Goal: Task Accomplishment & Management: Complete application form

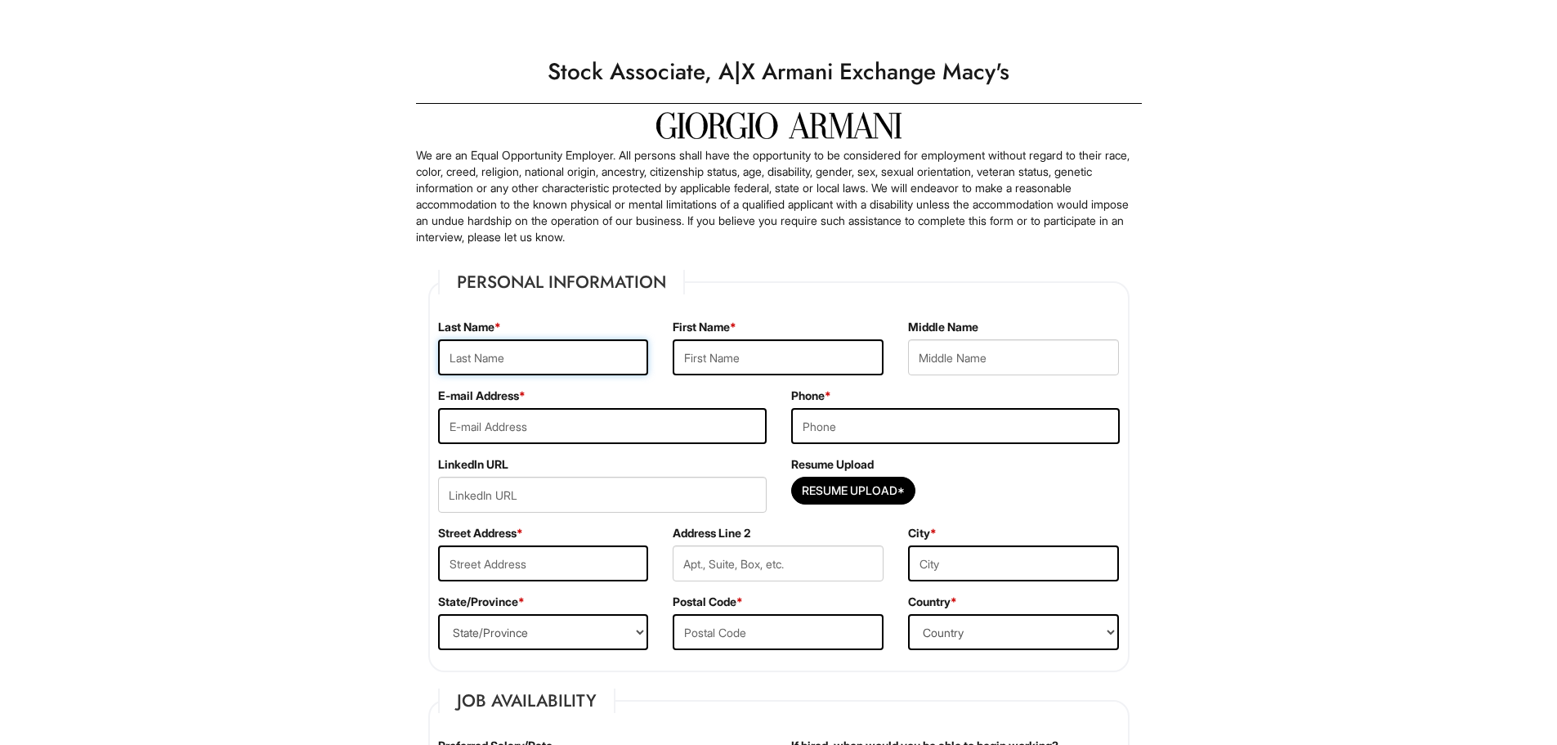
click at [558, 359] on input "text" at bounding box center [543, 357] width 211 height 36
type input "Knight"
type input "Kristin"
type input "Danielle"
type input "kdknight23@gmail.com"
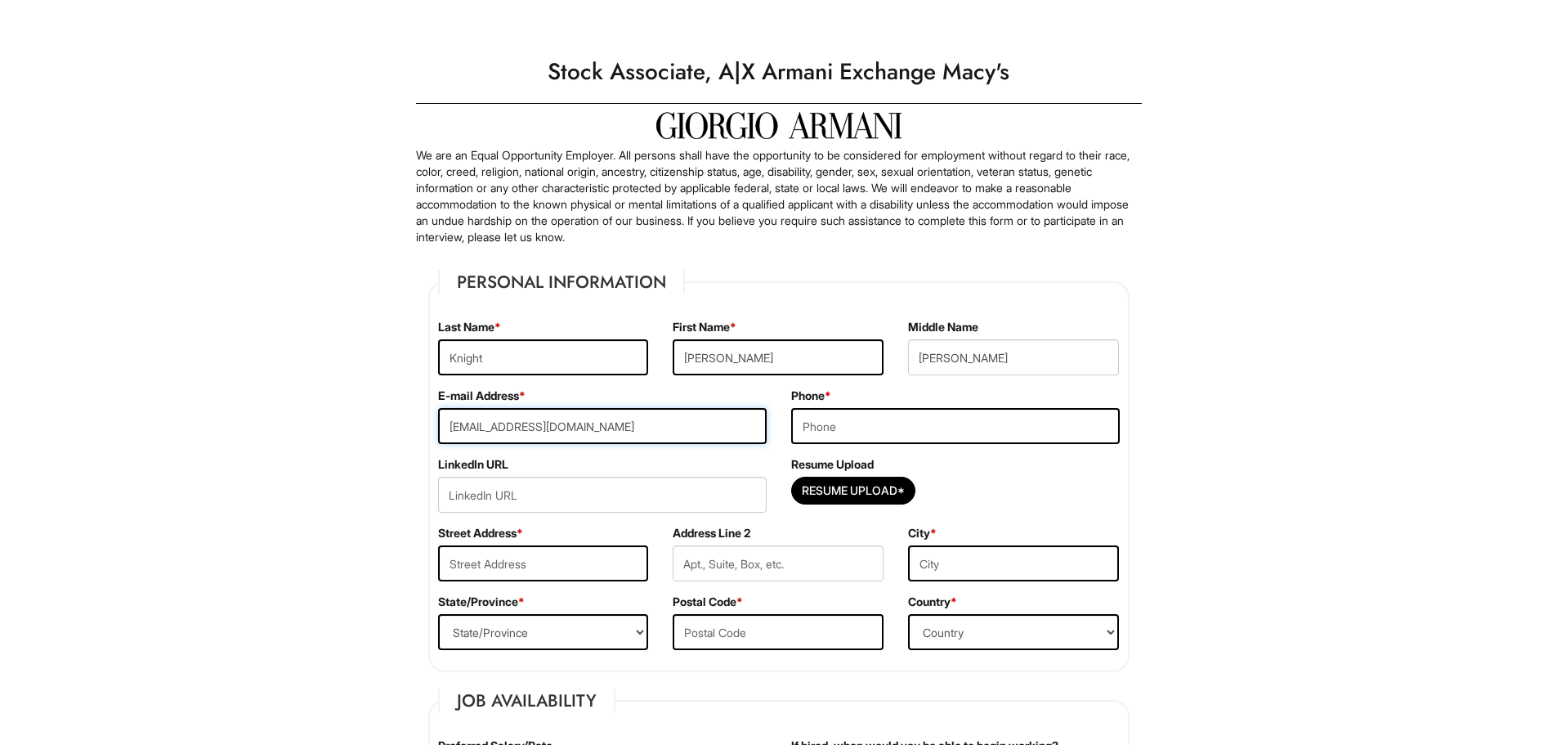
type input "6784354094"
type input "284 Kyle Springs Lane"
type input "Jonesboro"
select select "GA"
type input "30238-4890"
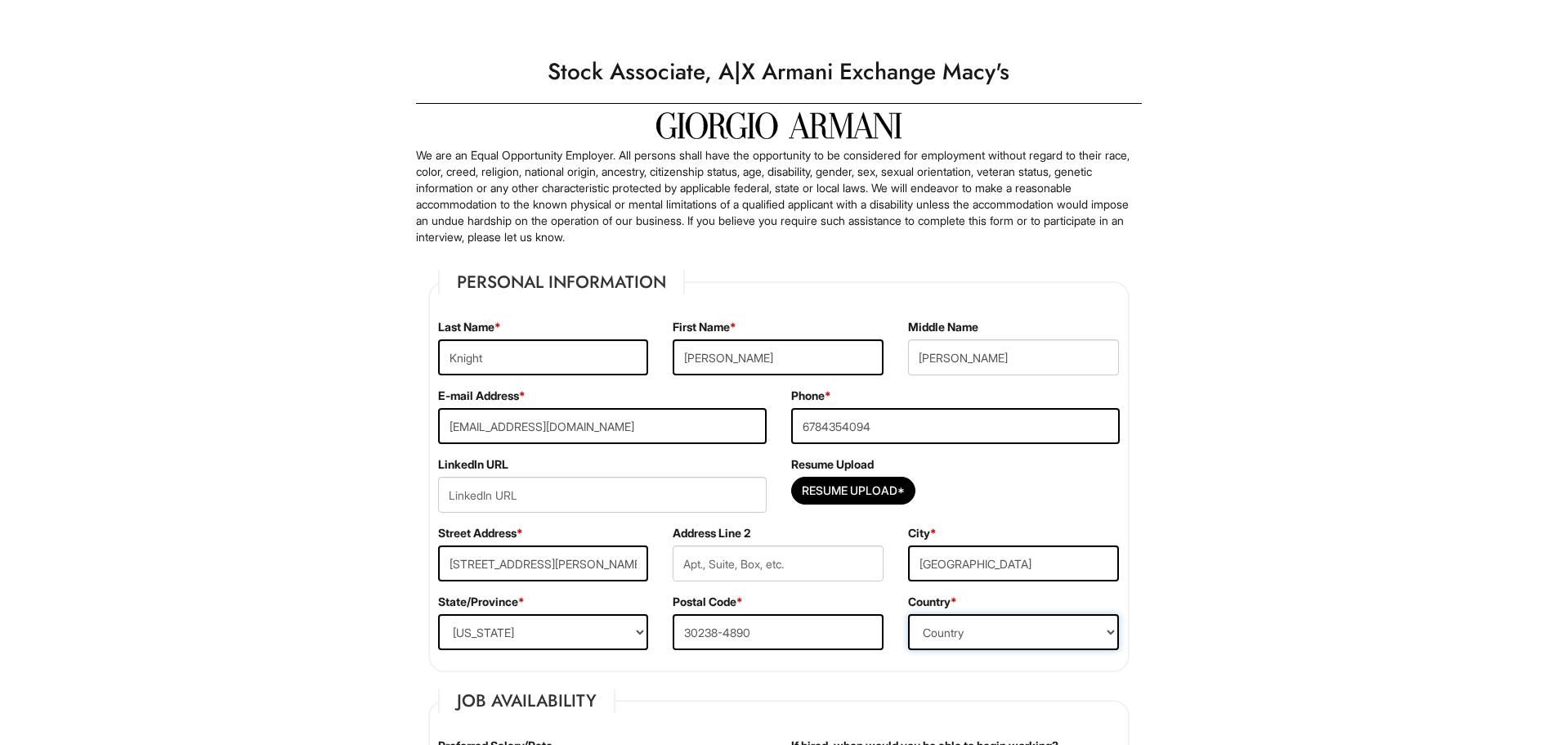
select select "United States of America"
click at [989, 355] on input "Danielle" at bounding box center [1013, 357] width 211 height 36
type input "D"
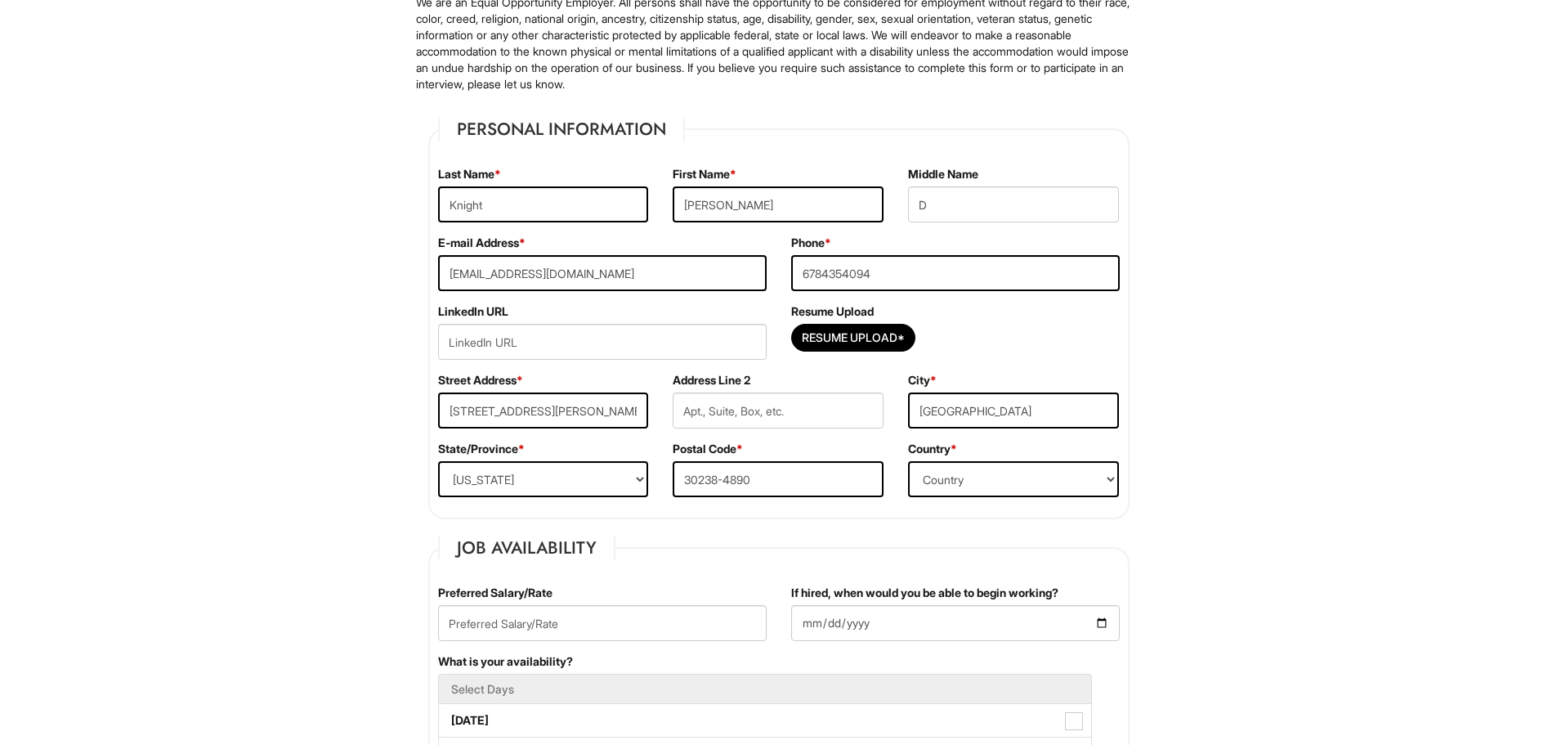
scroll to position [163, 0]
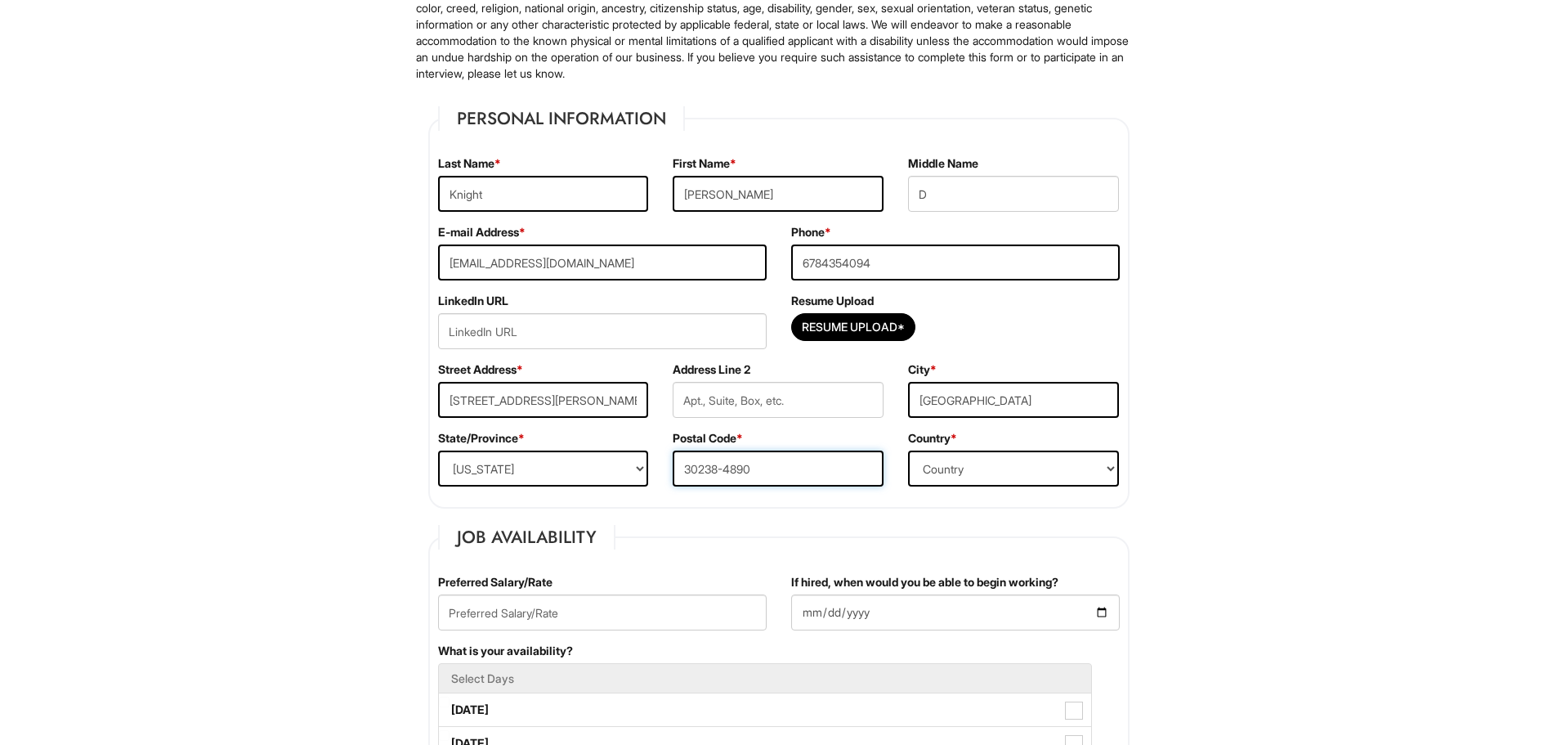
click at [796, 464] on input "30238-4890" at bounding box center [778, 468] width 211 height 36
type input "30238"
click at [640, 607] on input "text" at bounding box center [602, 612] width 329 height 36
type input "17.00"
click at [1090, 598] on input "If hired, when would you be able to begin working?" at bounding box center [955, 612] width 329 height 36
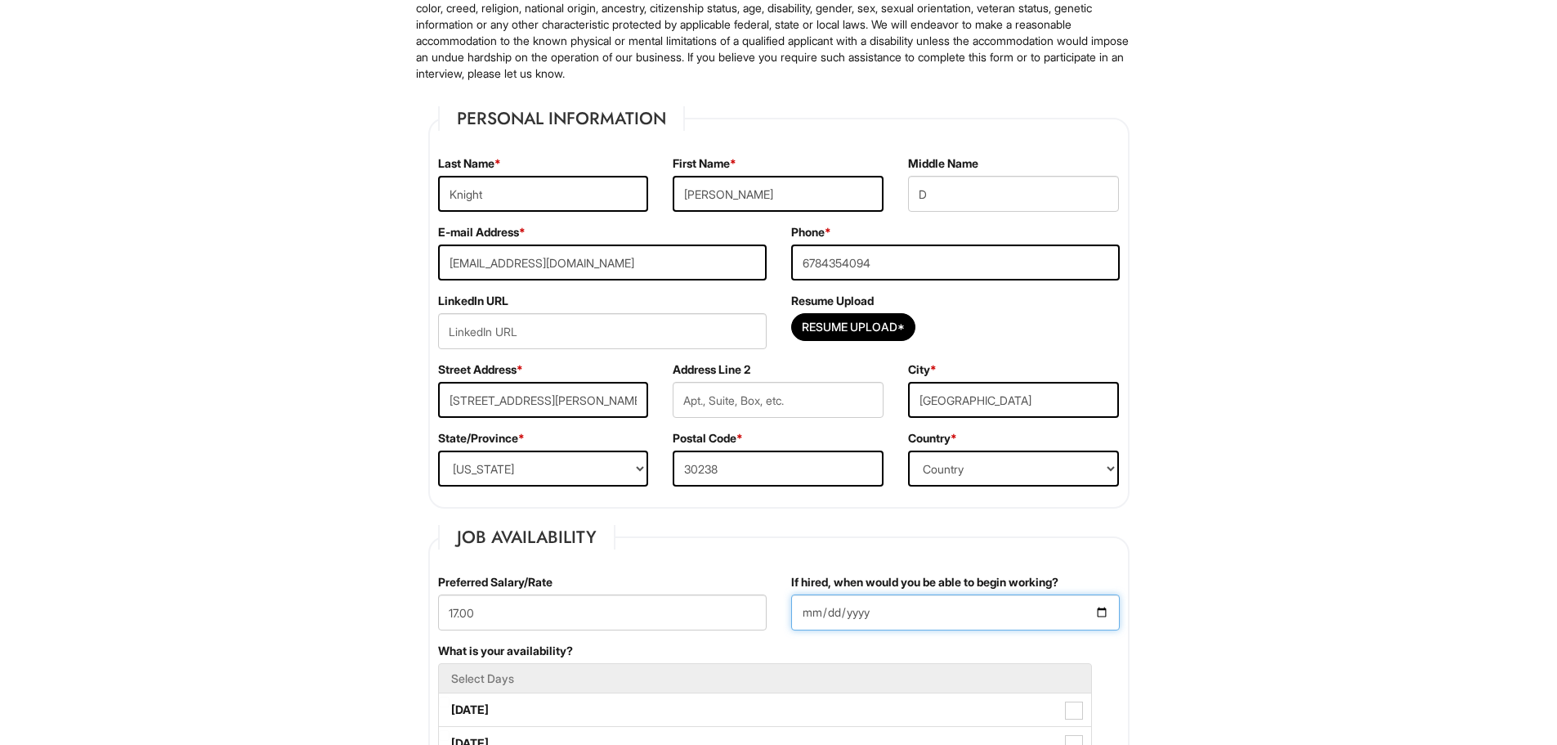
click at [951, 600] on input "If hired, when would you be able to begin working?" at bounding box center [955, 612] width 329 height 36
type input "0025-08-21"
type input "2025-08-21"
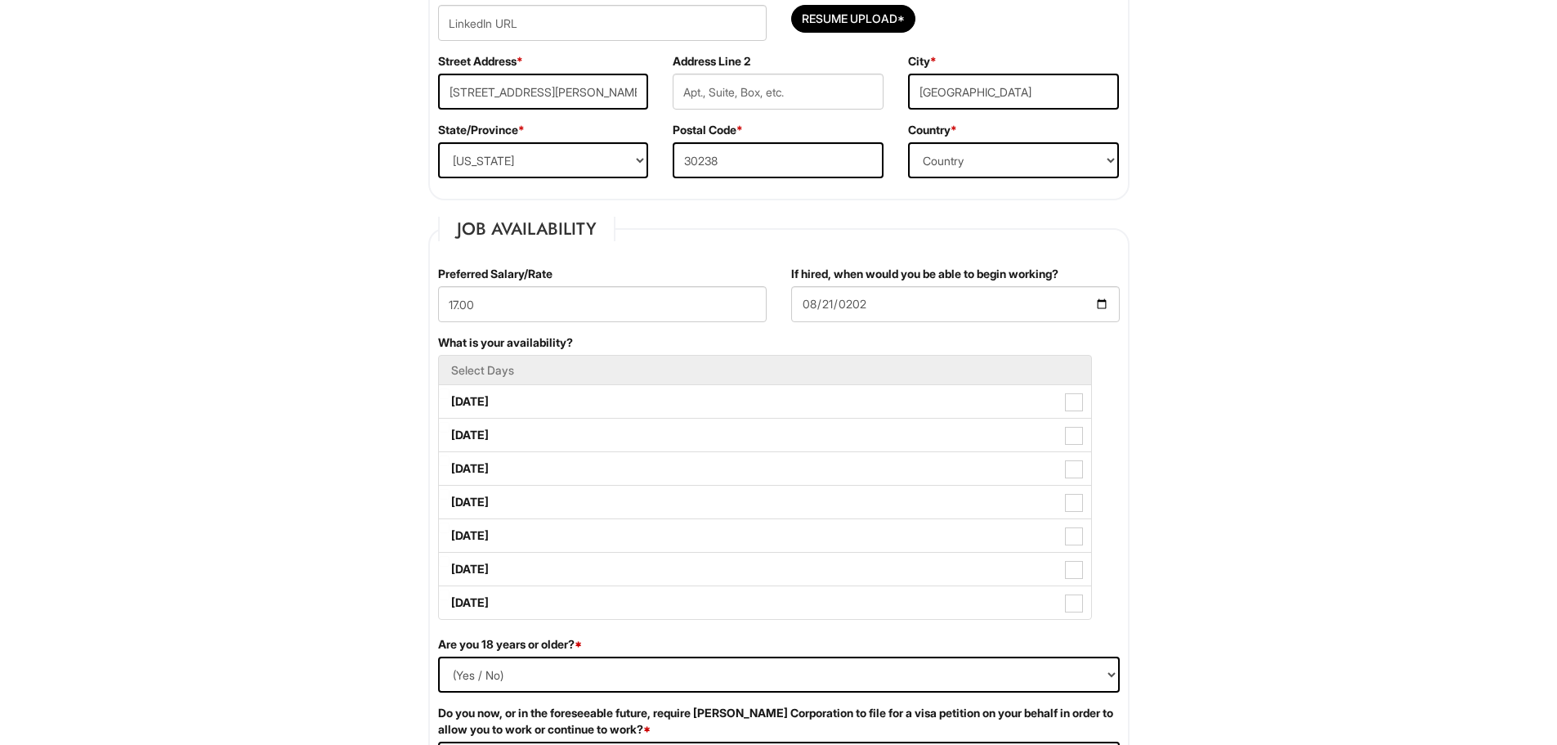
scroll to position [490, 0]
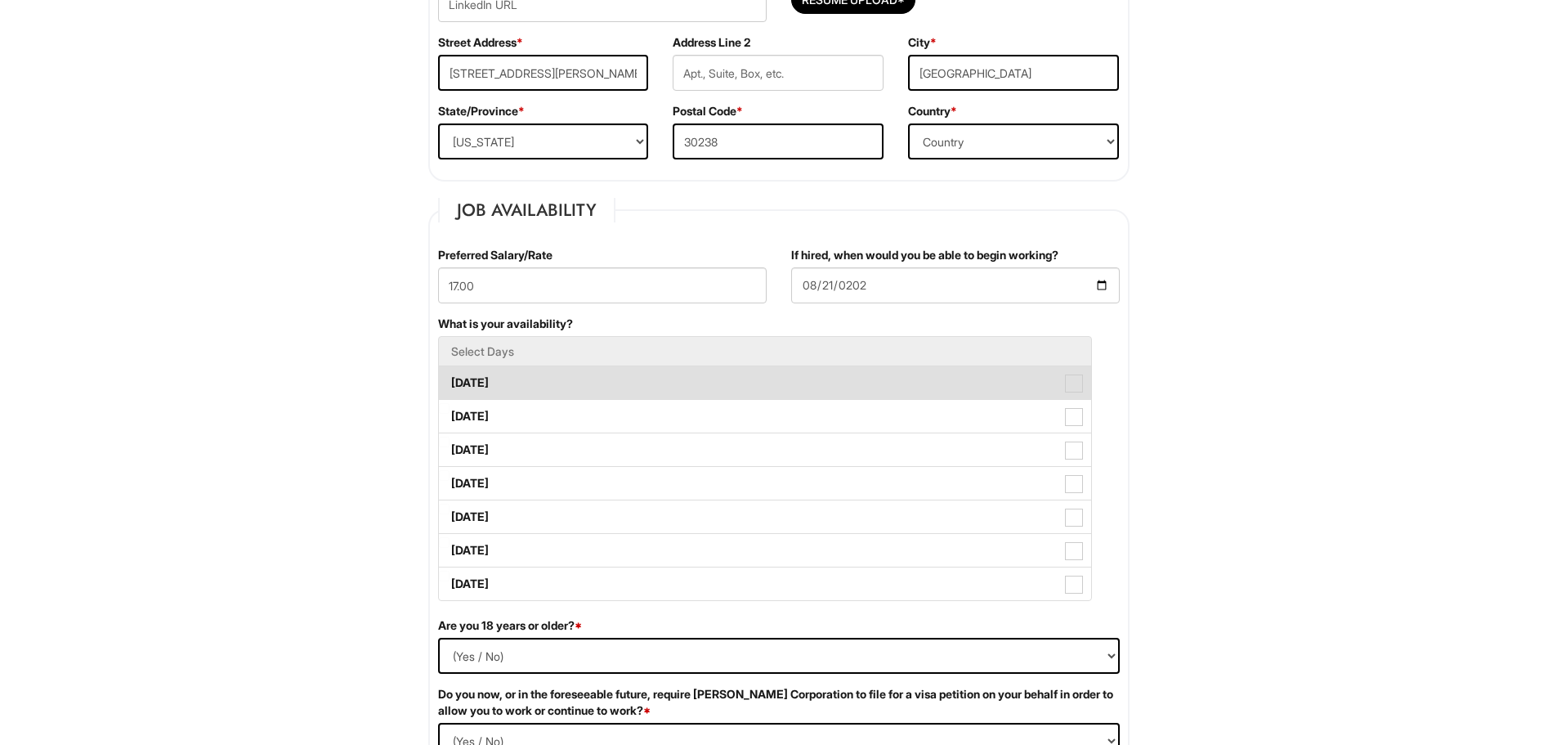
click at [509, 383] on label "Monday" at bounding box center [765, 382] width 652 height 33
click at [450, 380] on Available_Monday "Monday" at bounding box center [444, 374] width 11 height 11
checkbox Available_Monday "true"
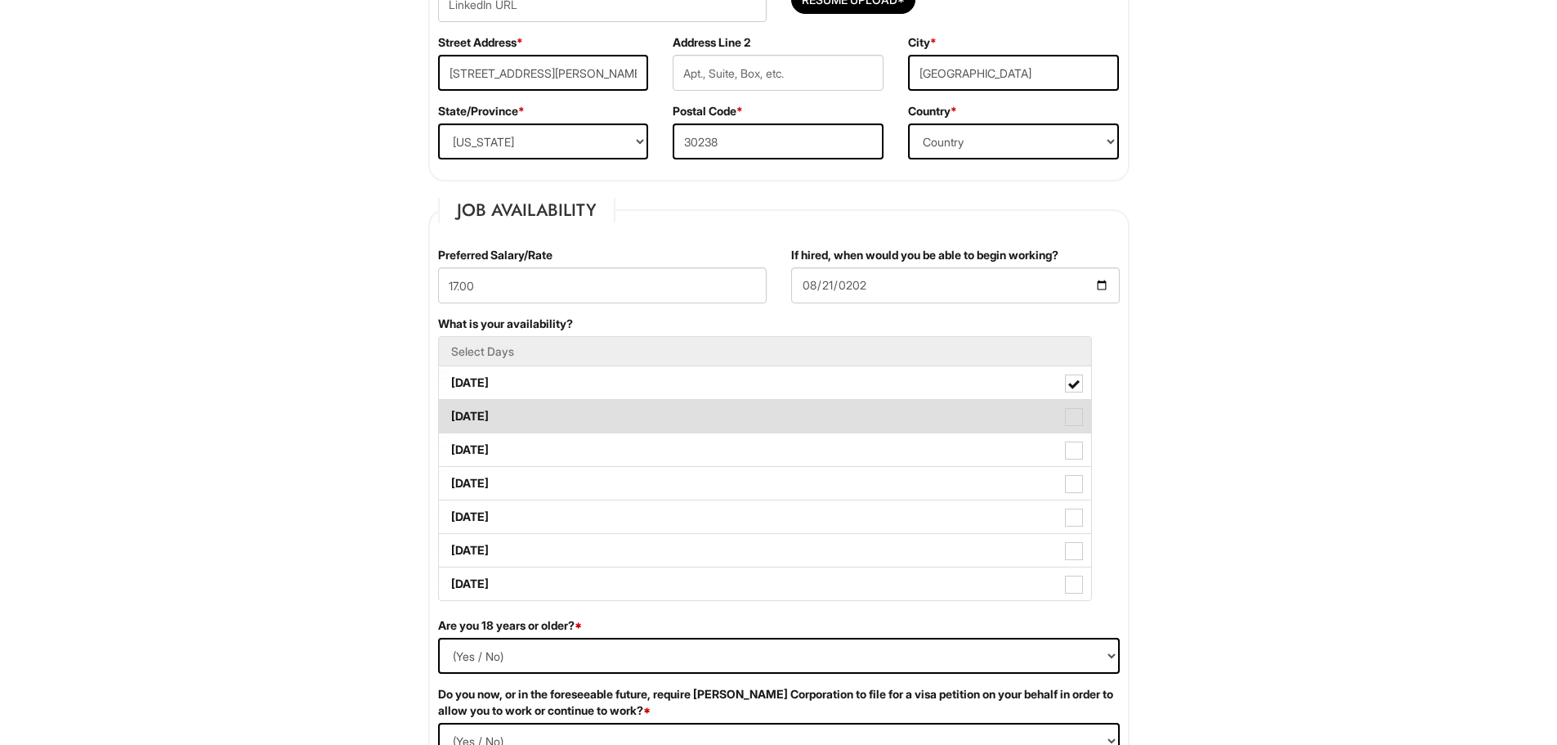
click at [504, 425] on label "Tuesday" at bounding box center [765, 416] width 652 height 33
click at [450, 414] on Available_Tuesday "Tuesday" at bounding box center [444, 408] width 11 height 11
checkbox Available_Tuesday "true"
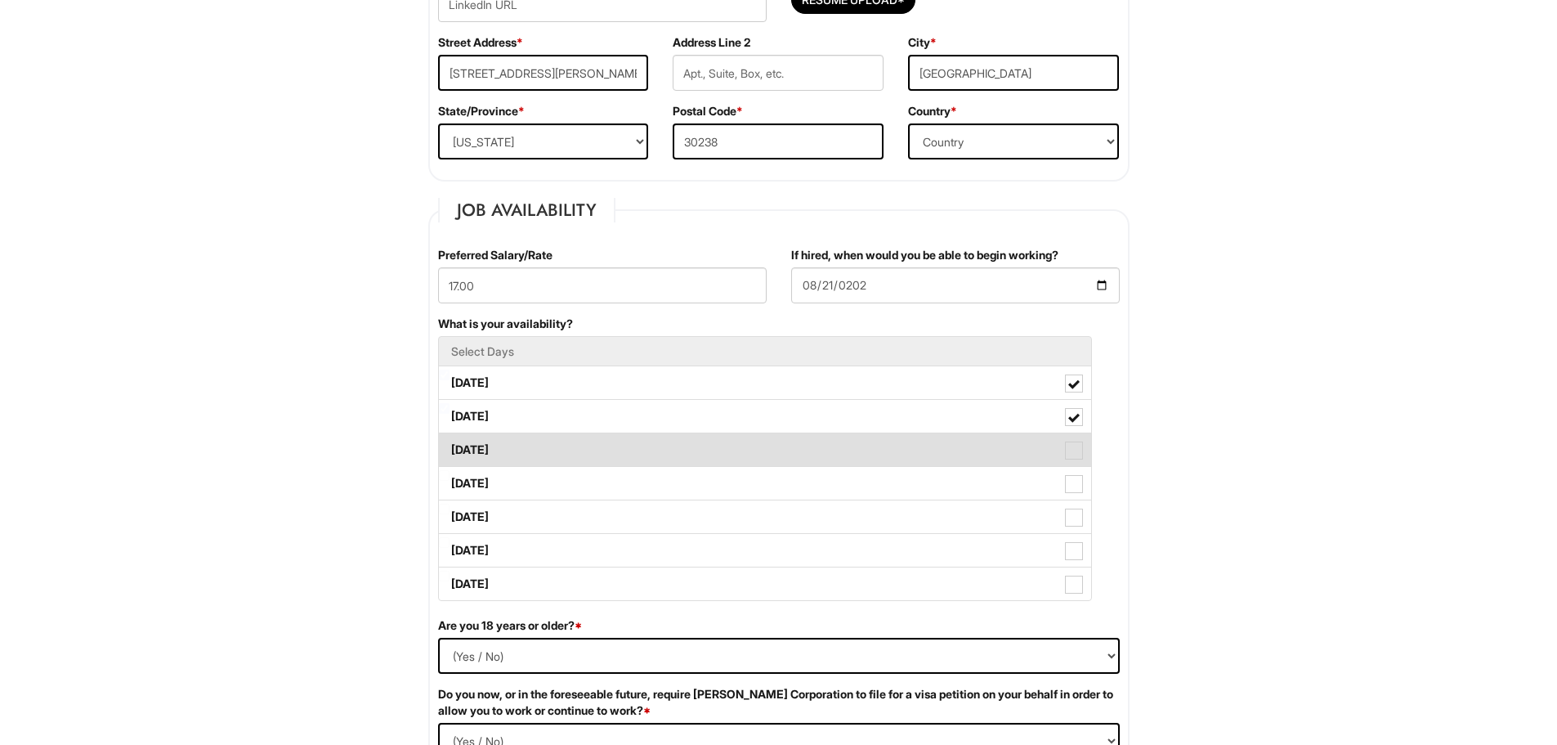
click at [524, 451] on label "Wednesday" at bounding box center [765, 449] width 652 height 33
click at [450, 447] on Available_Wednesday "Wednesday" at bounding box center [444, 442] width 11 height 11
checkbox Available_Wednesday "true"
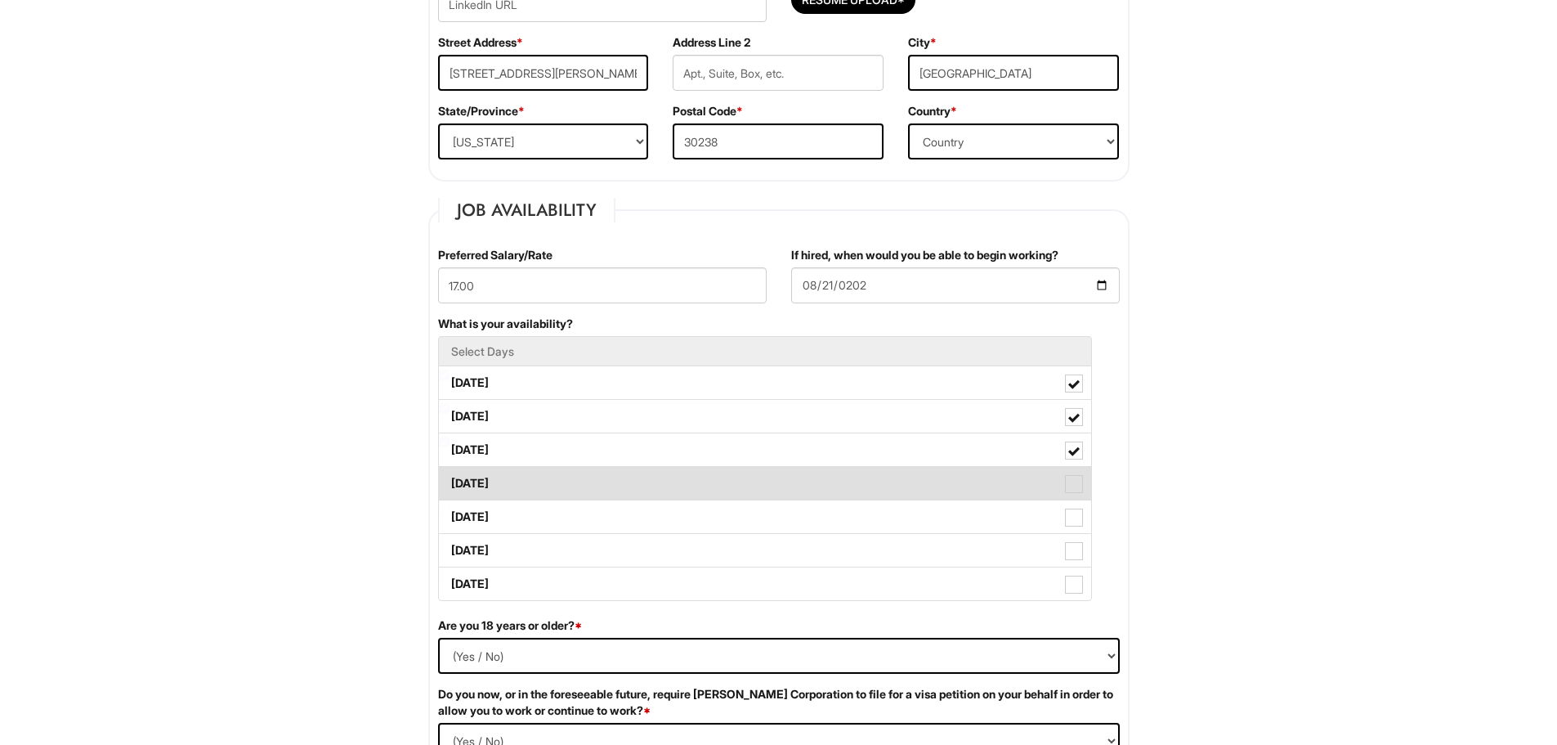
click at [534, 486] on label "Thursday" at bounding box center [765, 483] width 652 height 33
click at [450, 481] on Available_Thursday "Thursday" at bounding box center [444, 475] width 11 height 11
checkbox Available_Thursday "true"
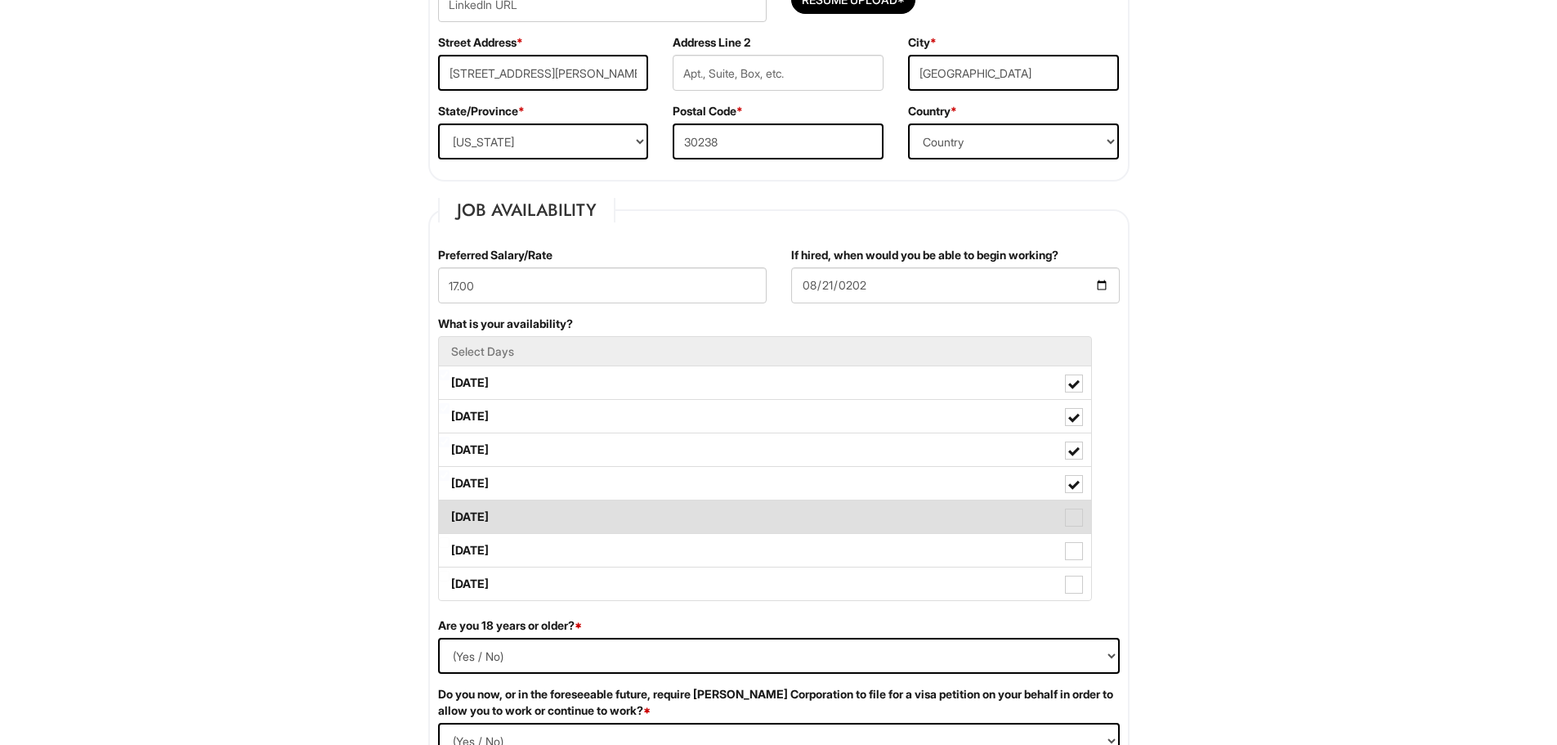
click at [527, 523] on label "Friday" at bounding box center [765, 516] width 652 height 33
click at [450, 514] on Available_Friday "Friday" at bounding box center [444, 509] width 11 height 11
checkbox Available_Friday "true"
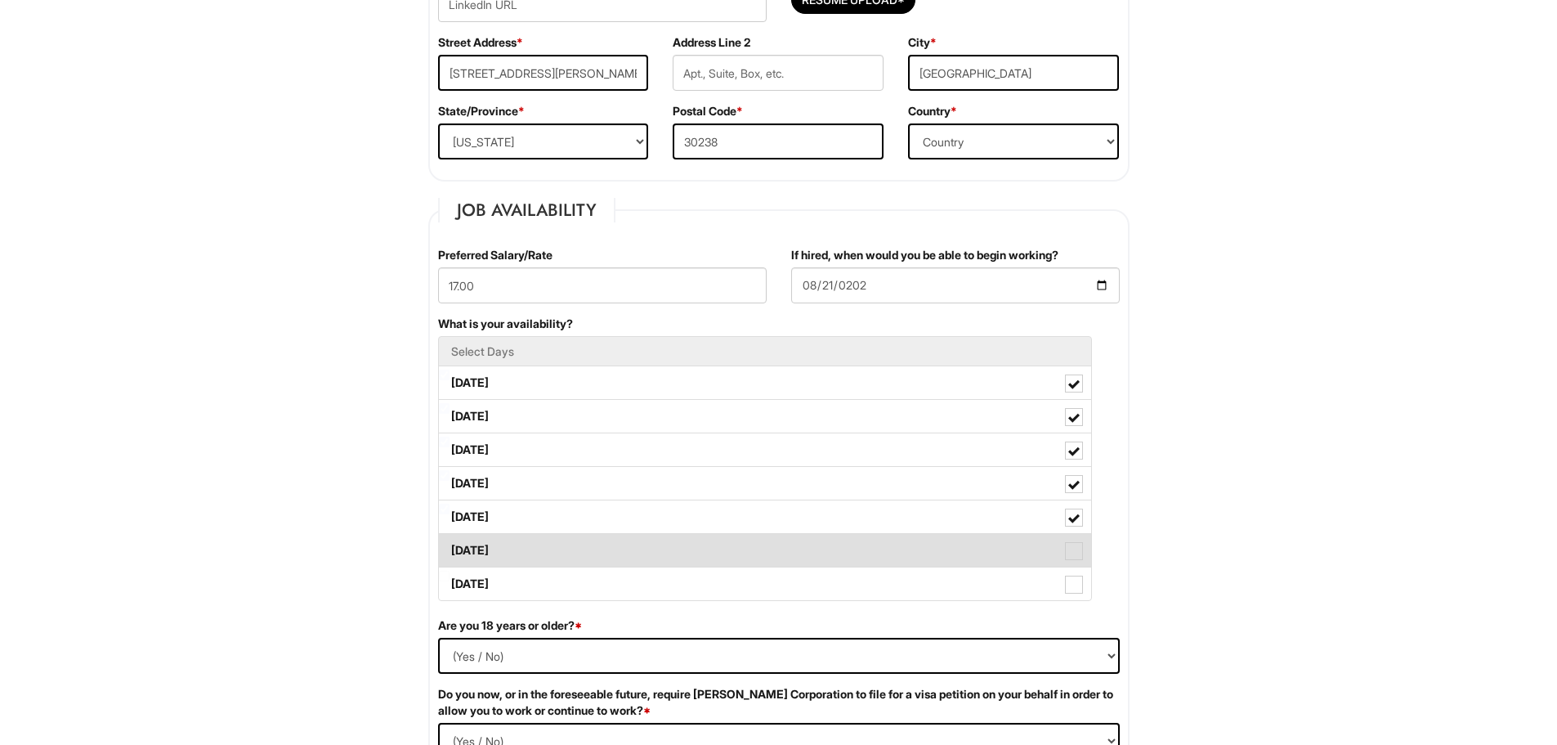
click at [548, 553] on label "Saturday" at bounding box center [765, 550] width 652 height 33
click at [450, 548] on Available_Saturday "Saturday" at bounding box center [444, 542] width 11 height 11
checkbox Available_Saturday "true"
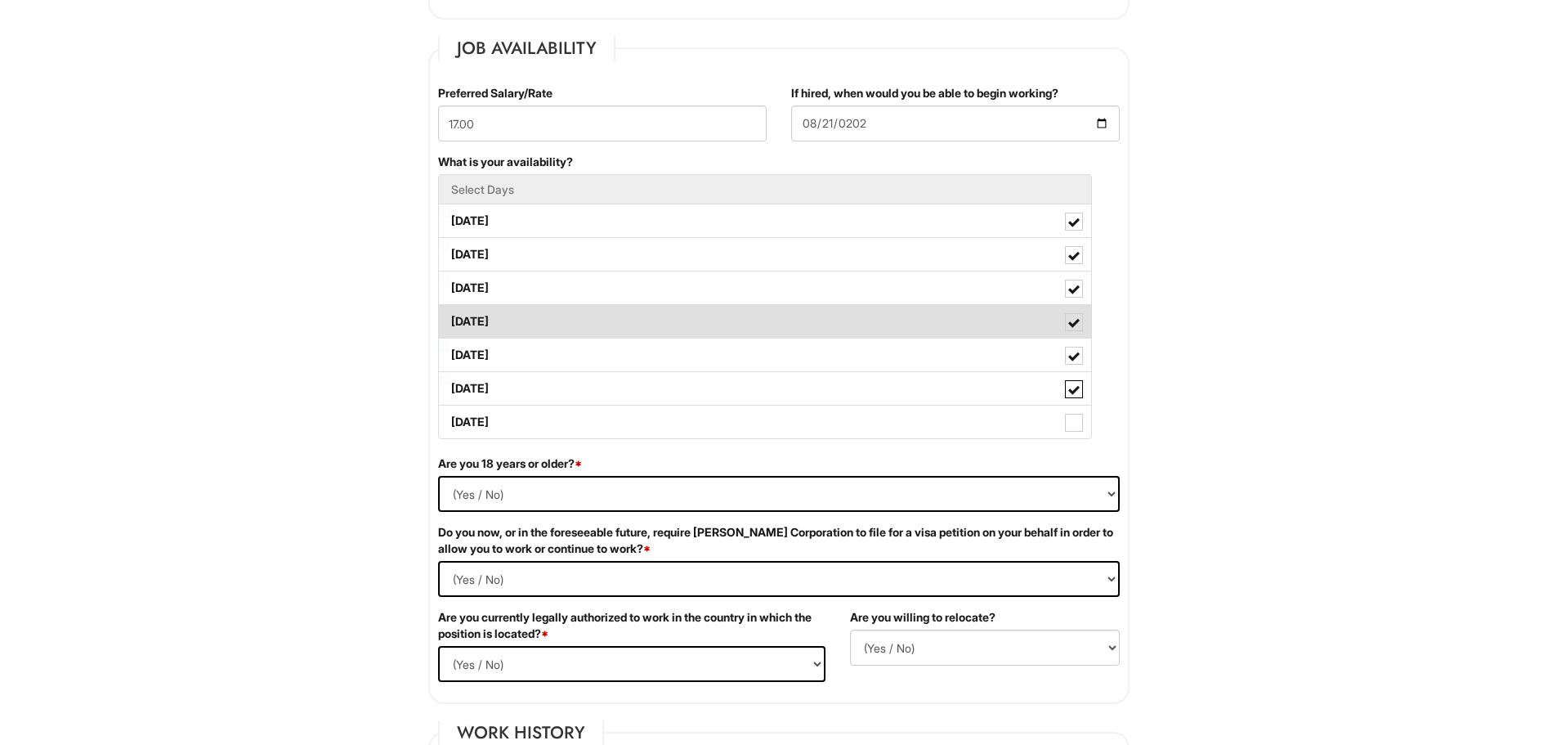
scroll to position [654, 0]
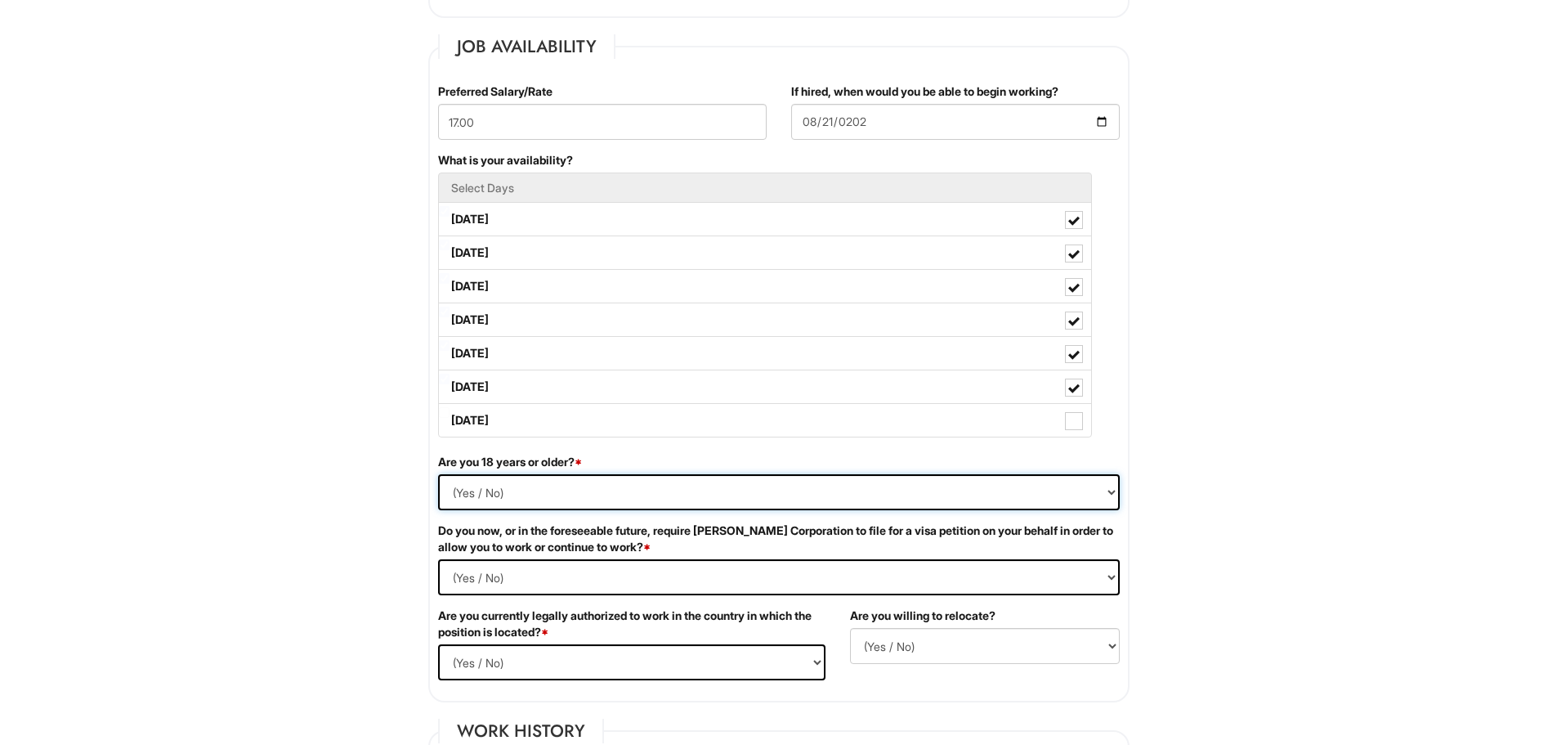
click at [602, 483] on select "(Yes / No) Yes No" at bounding box center [779, 492] width 682 height 36
select select "Yes"
click at [438, 474] on select "(Yes / No) Yes No" at bounding box center [779, 492] width 682 height 36
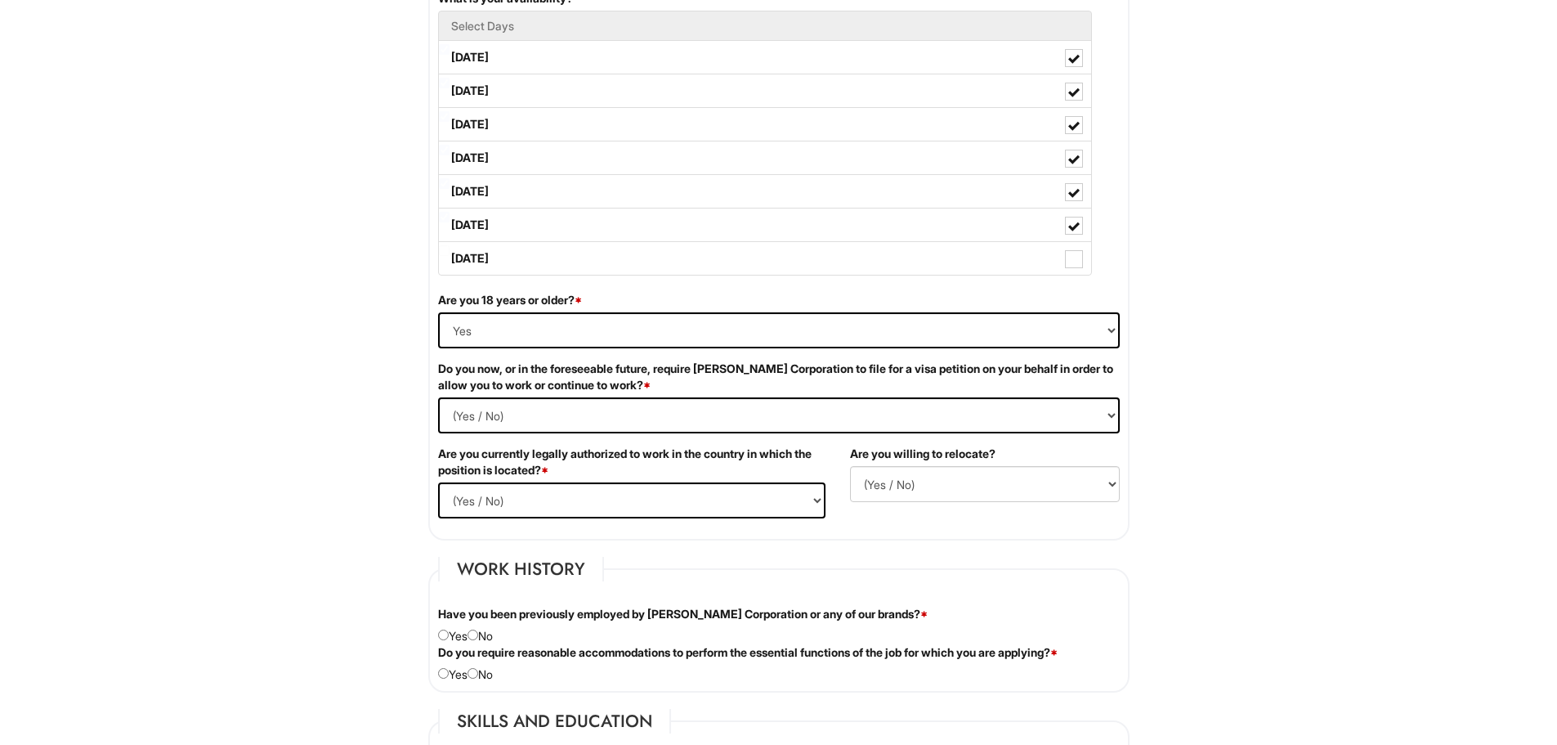
scroll to position [817, 0]
click at [544, 419] on Required "(Yes / No) Yes No" at bounding box center [779, 414] width 682 height 36
select Required "No"
click at [438, 396] on Required "(Yes / No) Yes No" at bounding box center [779, 414] width 682 height 36
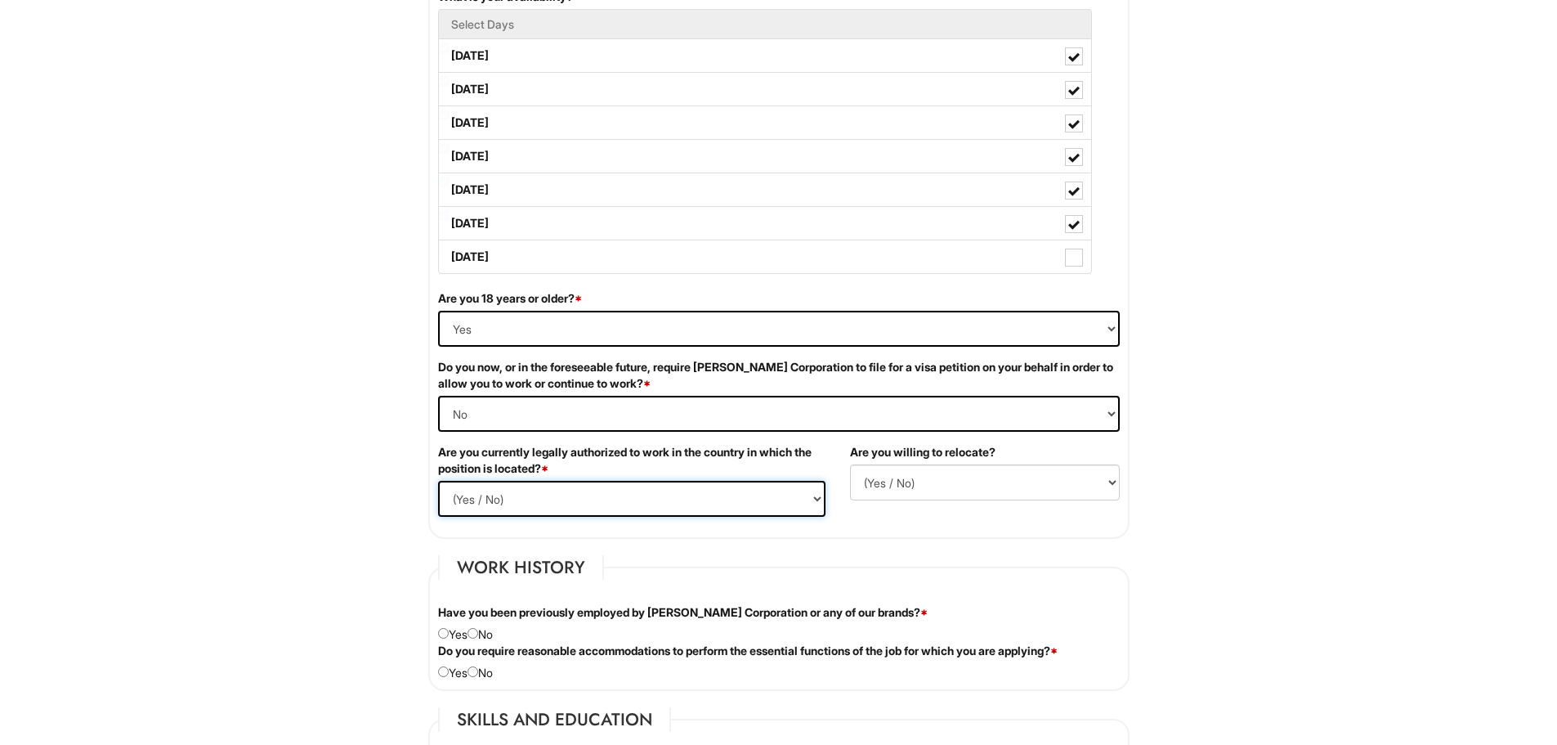
click at [628, 505] on select "(Yes / No) Yes No" at bounding box center [631, 499] width 387 height 36
select select "Yes"
click at [438, 481] on select "(Yes / No) Yes No" at bounding box center [631, 499] width 387 height 36
click at [959, 481] on select "(Yes / No) No Yes" at bounding box center [985, 482] width 270 height 36
select select "N"
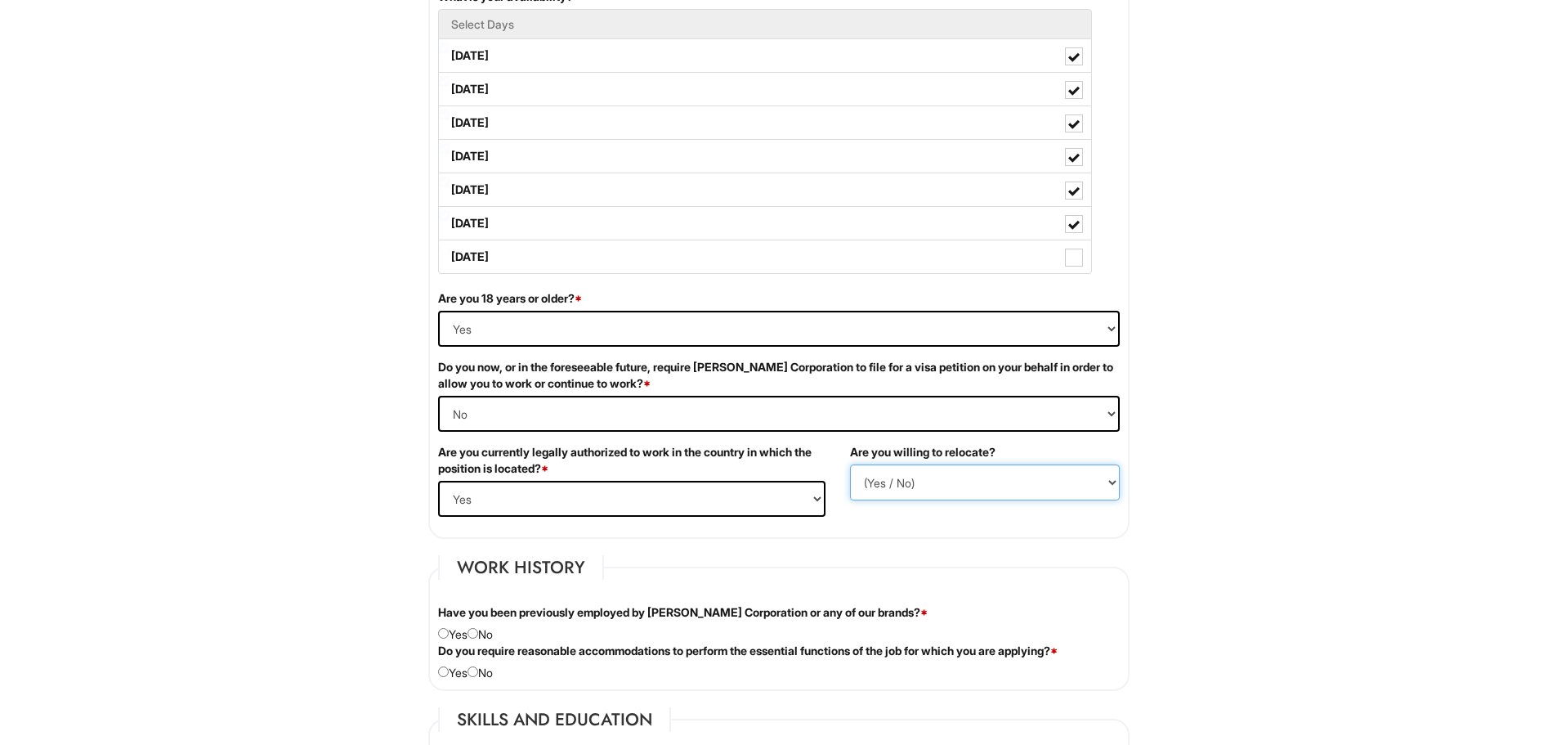
click at [850, 464] on select "(Yes / No) No Yes" at bounding box center [985, 482] width 270 height 36
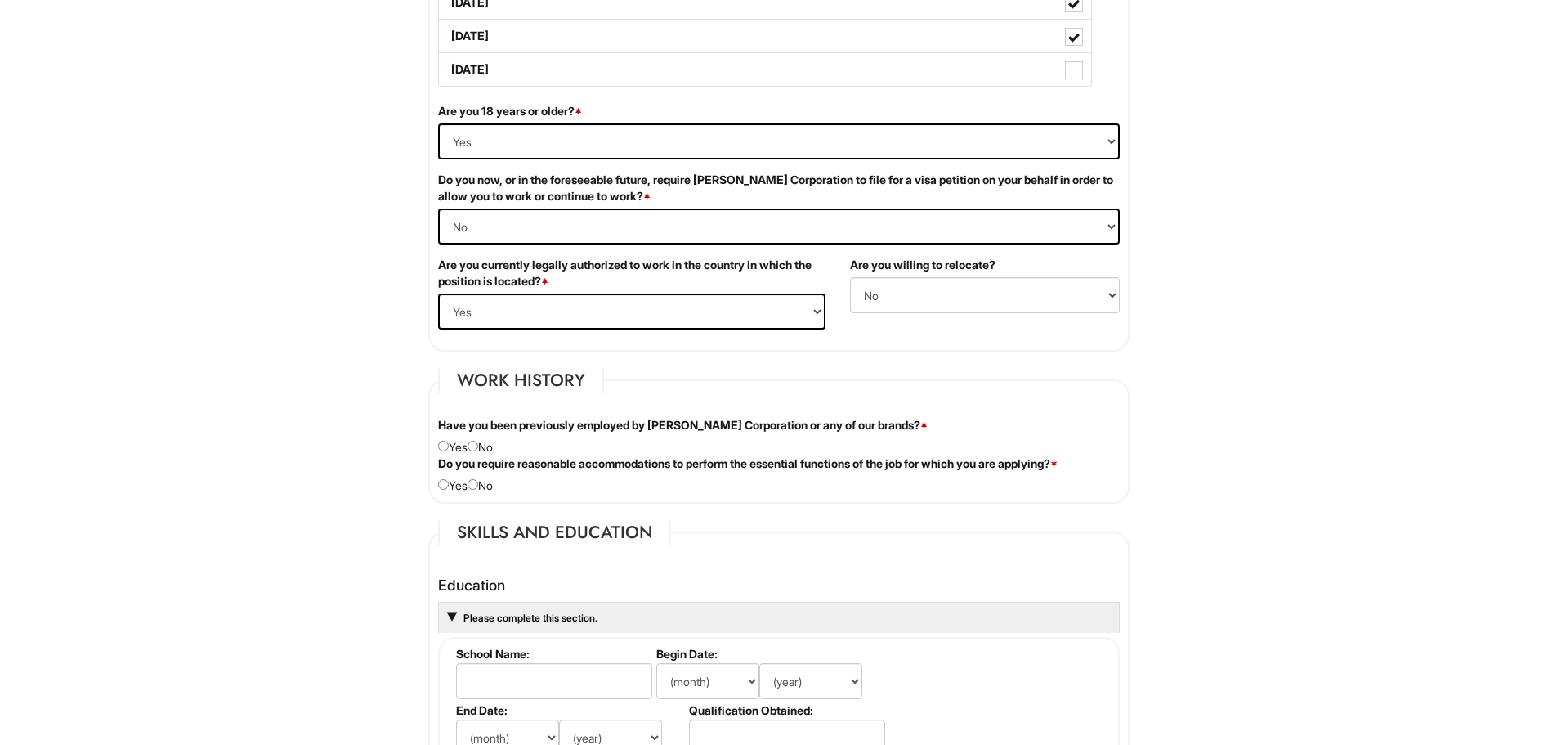
scroll to position [1144, 0]
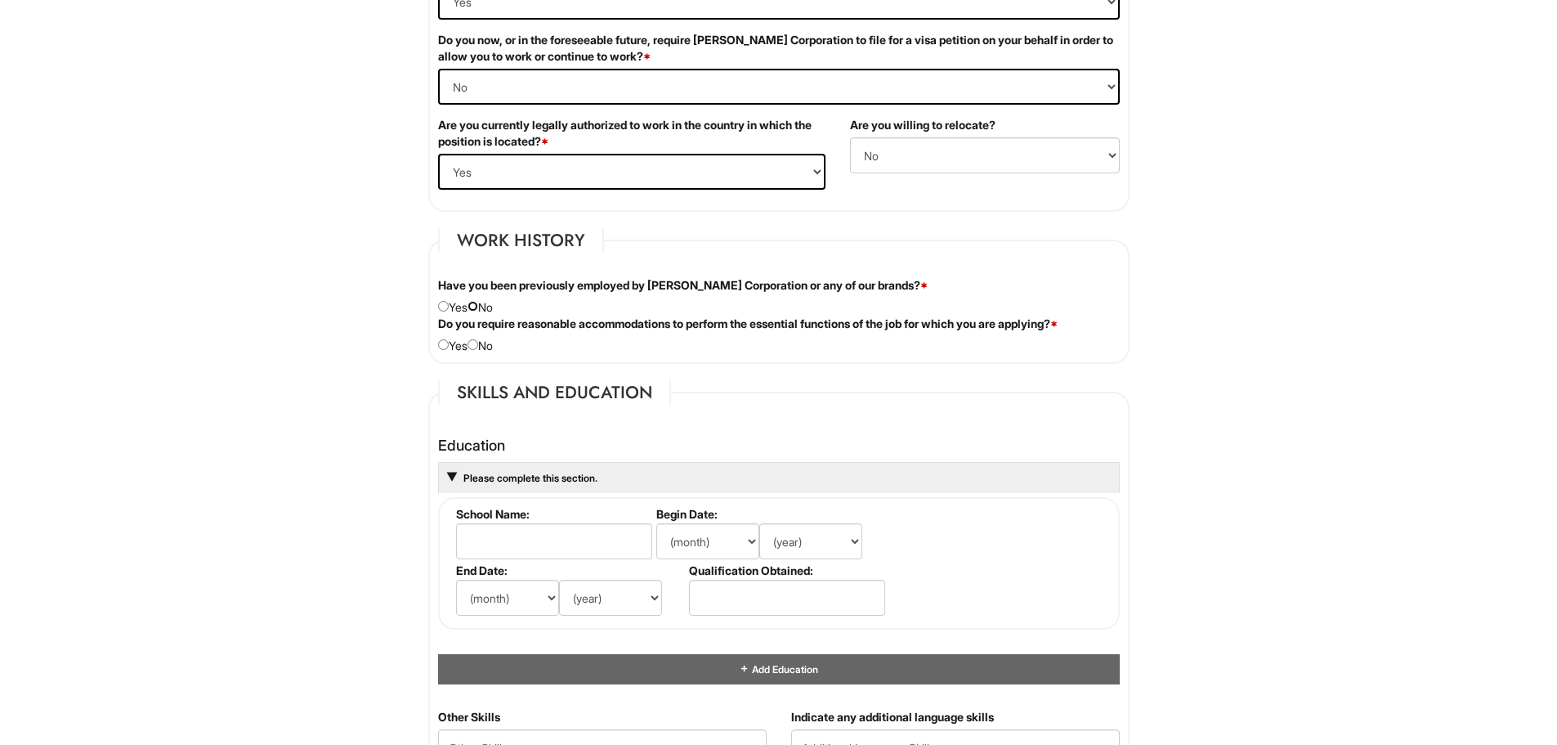
click at [478, 304] on input "radio" at bounding box center [473, 306] width 11 height 11
radio input "true"
click at [478, 342] on input "radio" at bounding box center [473, 344] width 11 height 11
radio input "true"
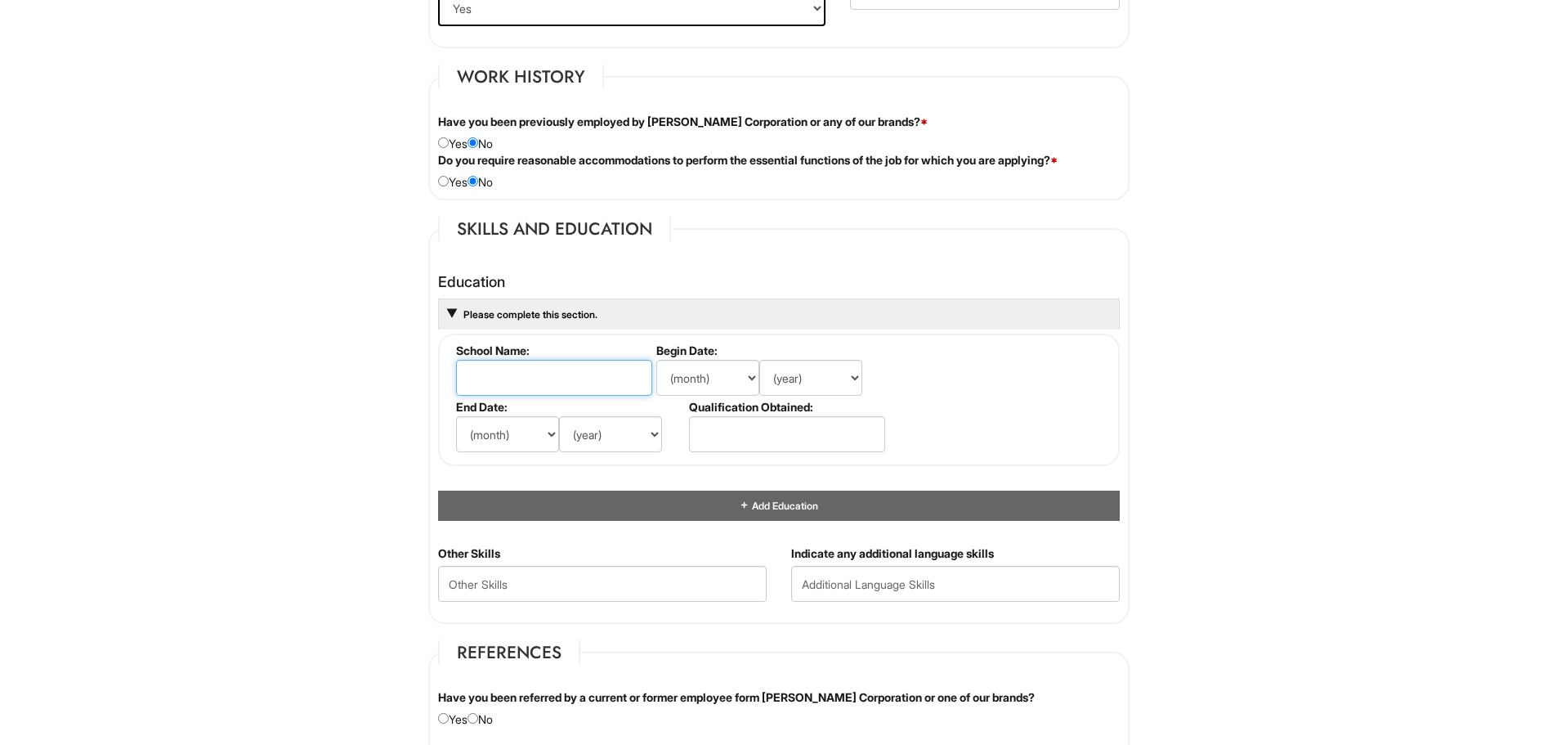
click at [550, 384] on input "text" at bounding box center [554, 378] width 196 height 36
type input "Clayton State University"
click at [752, 374] on select "(month) Jan Feb Mar Apr May Jun Jul Aug Sep Oct Nov Dec" at bounding box center [707, 378] width 103 height 36
select select "8"
click at [656, 360] on select "(month) Jan Feb Mar Apr May Jun Jul Aug Sep Oct Nov Dec" at bounding box center [707, 378] width 103 height 36
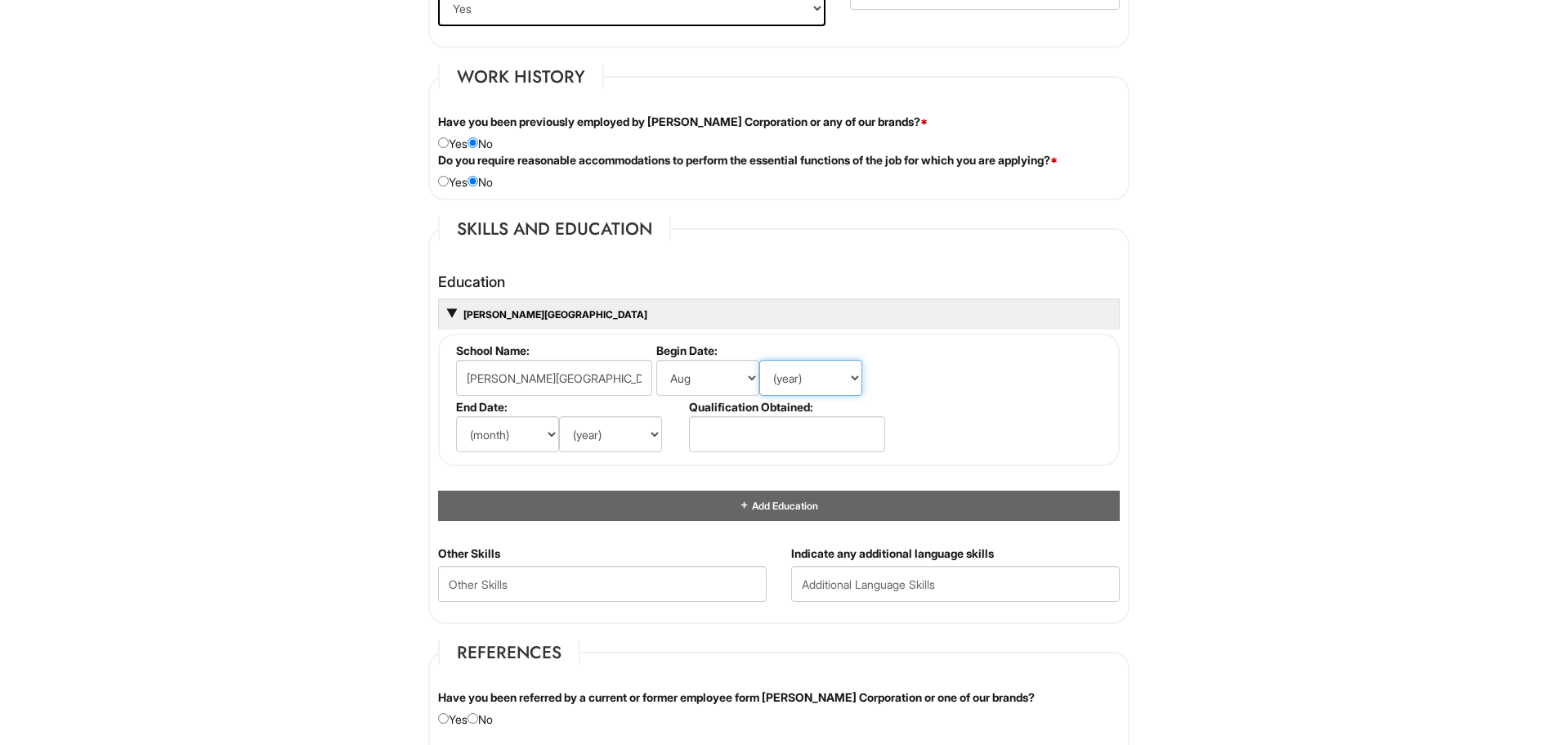
click at [853, 377] on select "(year) 2029 2028 2027 2026 2025 2024 2023 2022 2021 2020 2019 2018 2017 2016 20…" at bounding box center [810, 378] width 103 height 36
select select "2023"
click at [759, 360] on select "(year) 2029 2028 2027 2026 2025 2024 2023 2022 2021 2020 2019 2018 2017 2016 20…" at bounding box center [810, 378] width 103 height 36
click at [533, 435] on select "(month) Jan Feb Mar Apr May Jun Jul Aug Sep Oct Nov Dec" at bounding box center [507, 434] width 103 height 36
select select "5"
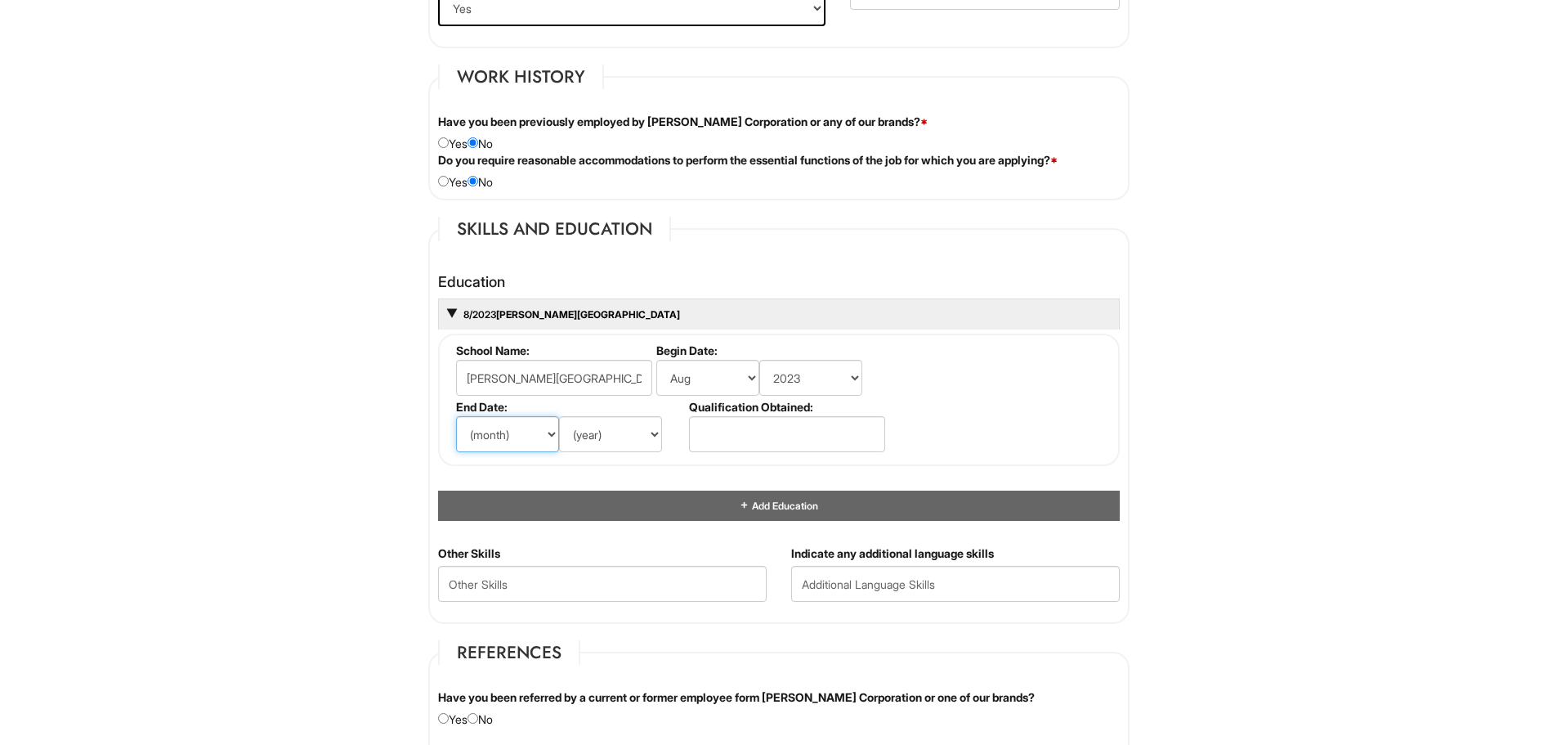
click at [456, 416] on select "(month) Jan Feb Mar Apr May Jun Jul Aug Sep Oct Nov Dec" at bounding box center [507, 434] width 103 height 36
click at [643, 429] on select "(year) 2029 2028 2027 2026 2025 2024 2023 2022 2021 2020 2019 2018 2017 2016 20…" at bounding box center [610, 434] width 103 height 36
select select "2025"
click at [559, 416] on select "(year) 2029 2028 2027 2026 2025 2024 2023 2022 2021 2020 2019 2018 2017 2016 20…" at bounding box center [610, 434] width 103 height 36
click at [745, 438] on input "text" at bounding box center [787, 434] width 196 height 36
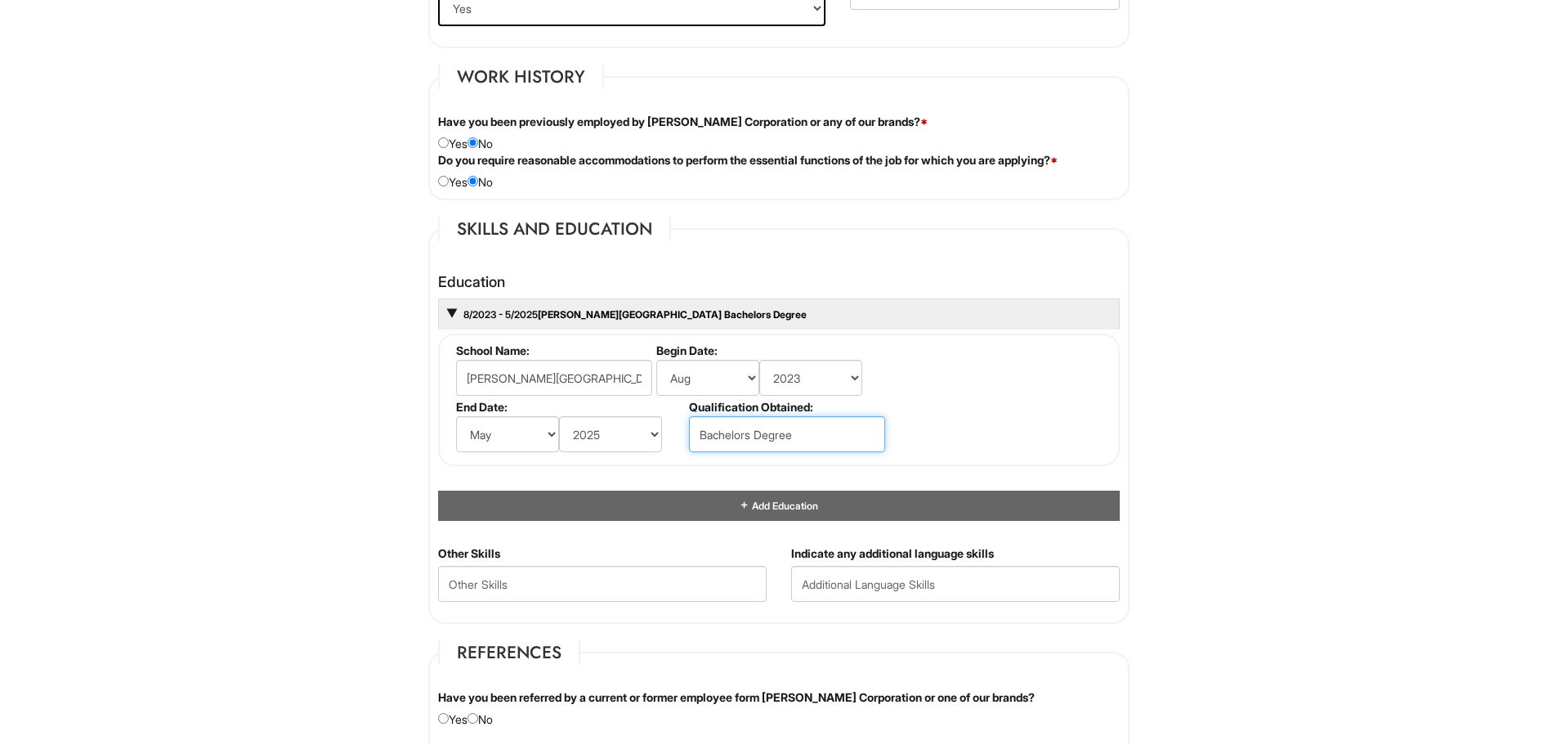
type input "Bachelors Degree"
click at [1008, 416] on fieldset "School Name: Clayton State University Begin Date: (month) Jan Feb Mar Apr May J…" at bounding box center [779, 400] width 682 height 132
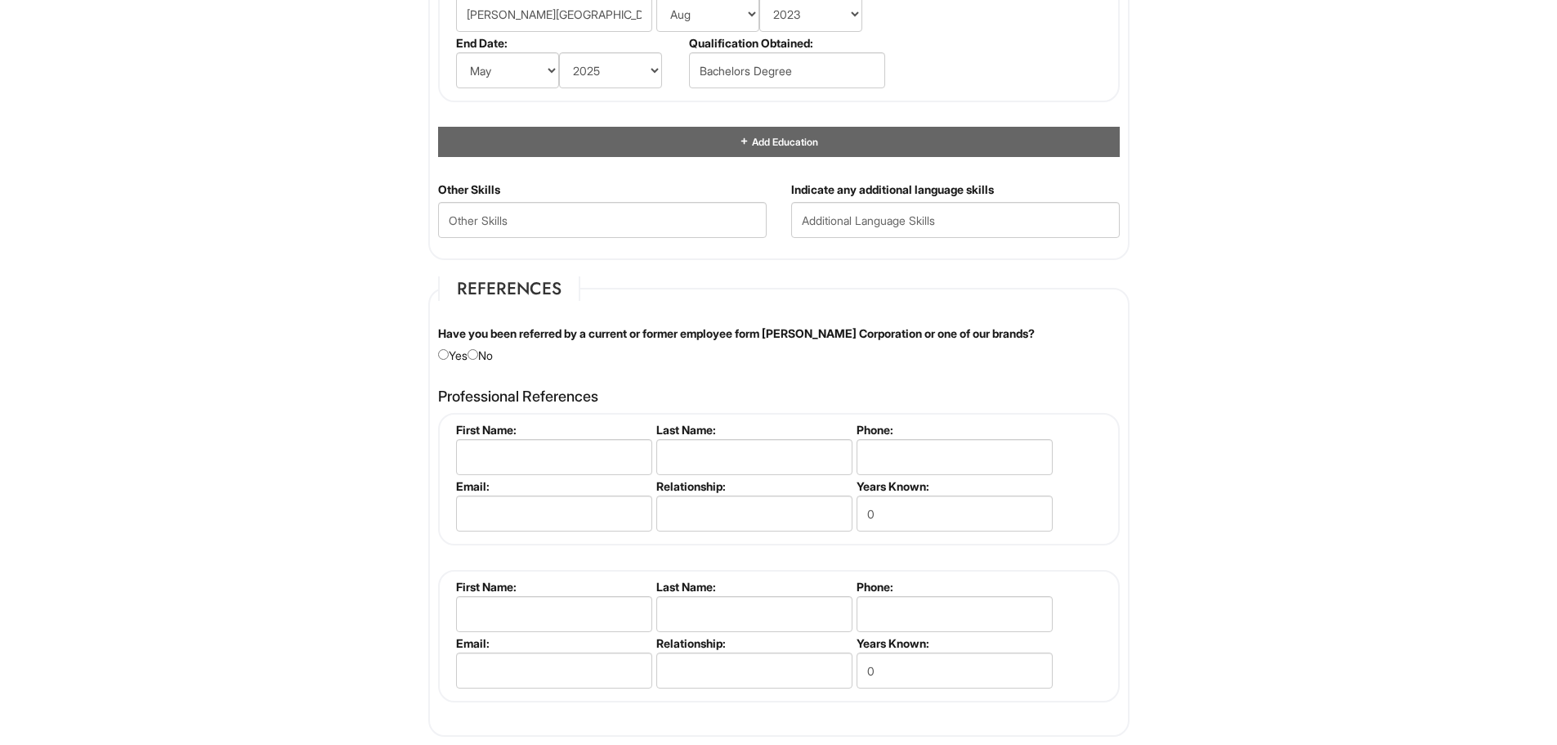
scroll to position [1717, 0]
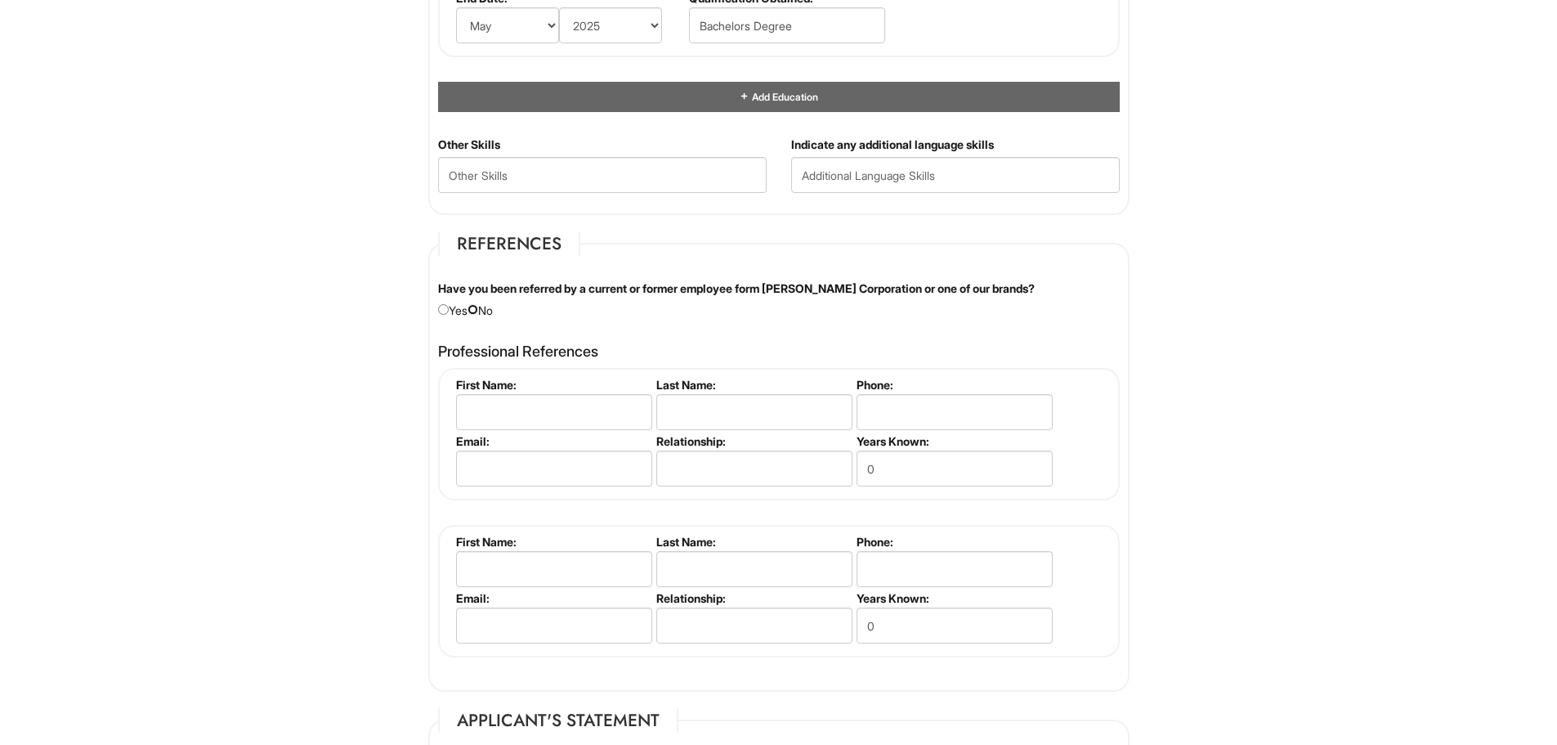
click at [478, 307] on input "radio" at bounding box center [473, 309] width 11 height 11
radio input "true"
click at [562, 411] on input "text" at bounding box center [554, 412] width 196 height 36
click at [501, 408] on input "text" at bounding box center [554, 412] width 196 height 36
type input "Khaleelah"
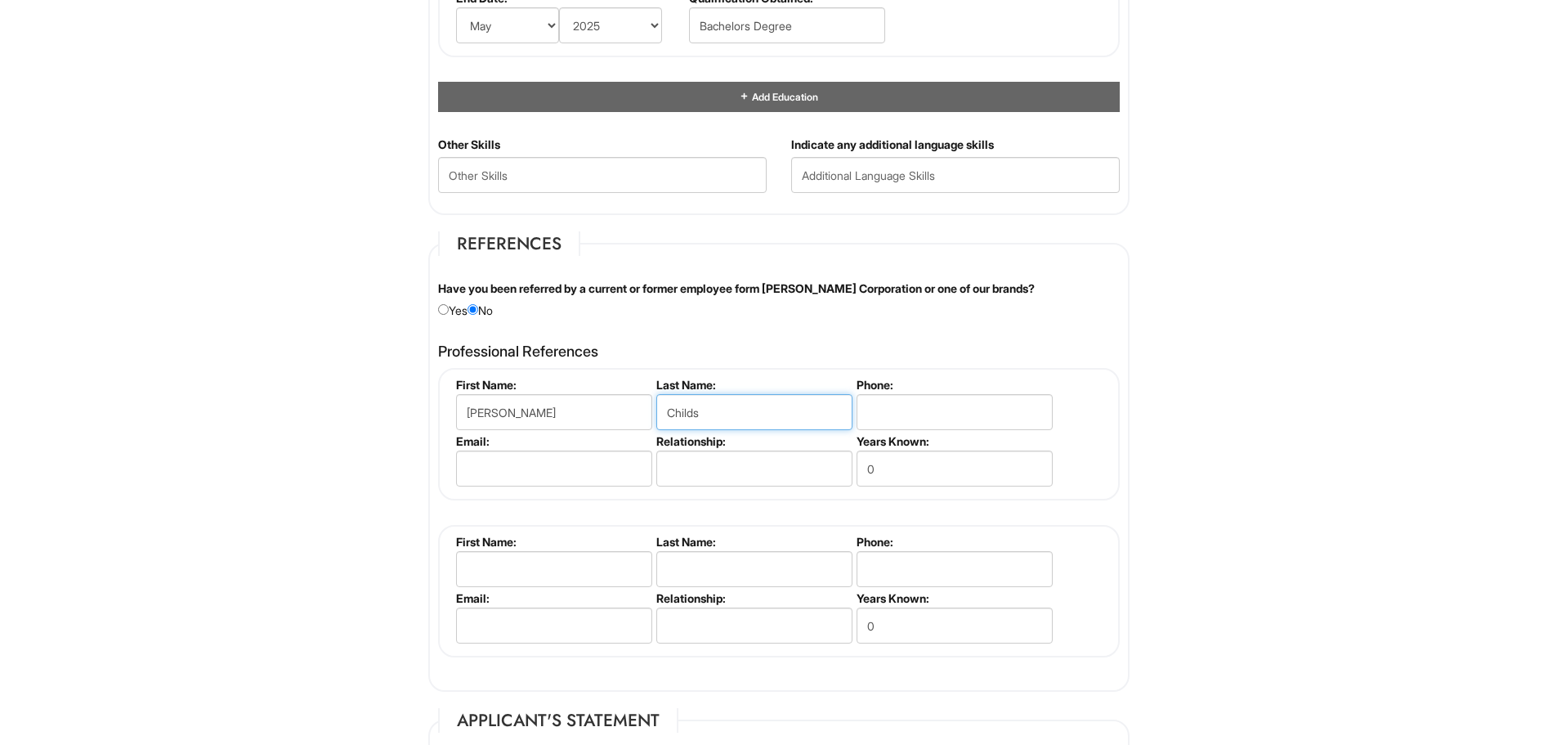
type input "Childs"
click at [934, 401] on input "tel" at bounding box center [955, 412] width 196 height 36
click at [901, 460] on input "0" at bounding box center [955, 468] width 196 height 36
drag, startPoint x: 893, startPoint y: 464, endPoint x: 836, endPoint y: 468, distance: 57.3
click at [836, 378] on ul "First Name: Khaleelah Last Name: Childs Phone: Email: Relationship: Years Known…" at bounding box center [781, 378] width 658 height 0
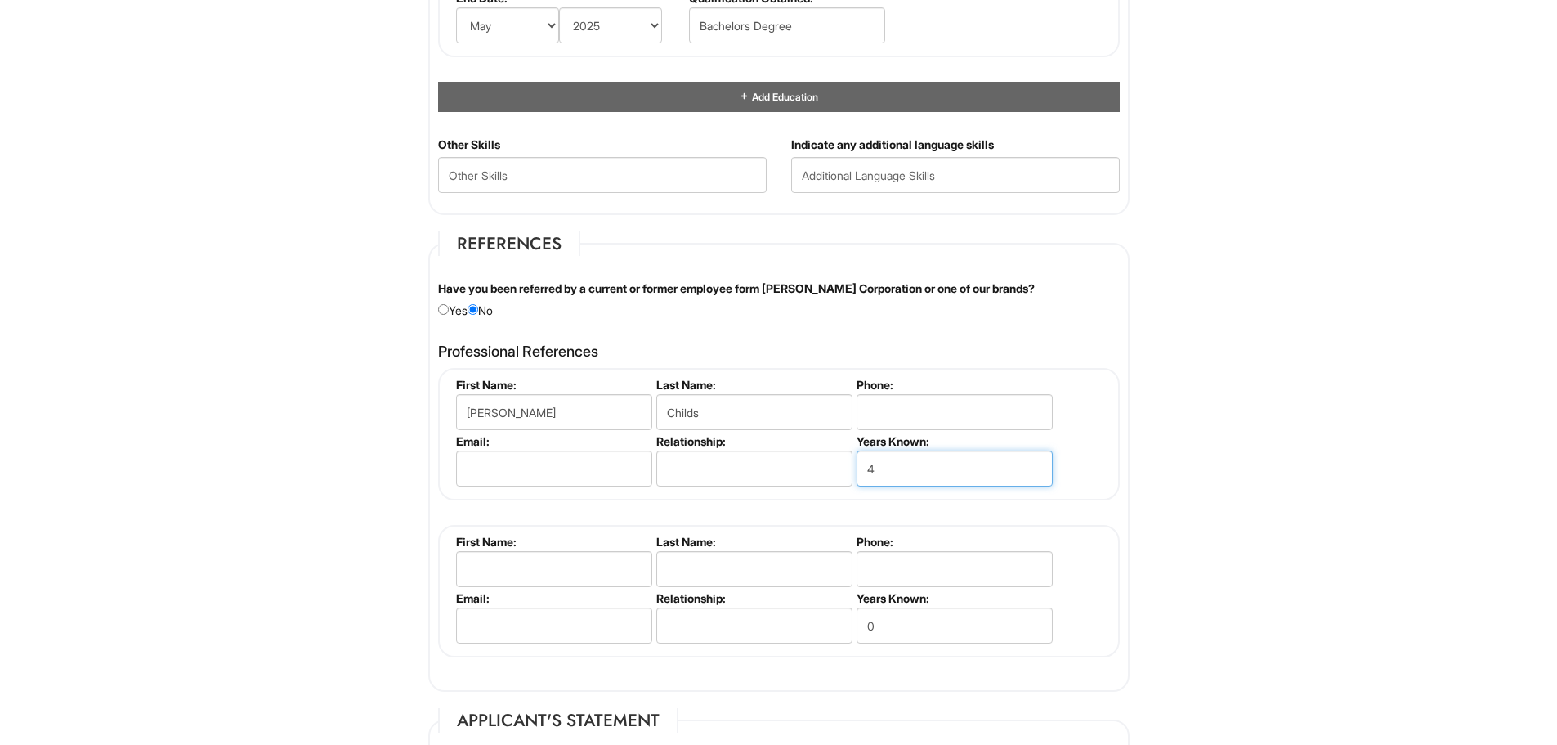
type input "4"
click at [731, 464] on input "text" at bounding box center [754, 468] width 196 height 36
type input "Previous co-worker"
click at [566, 463] on input "email" at bounding box center [554, 468] width 196 height 36
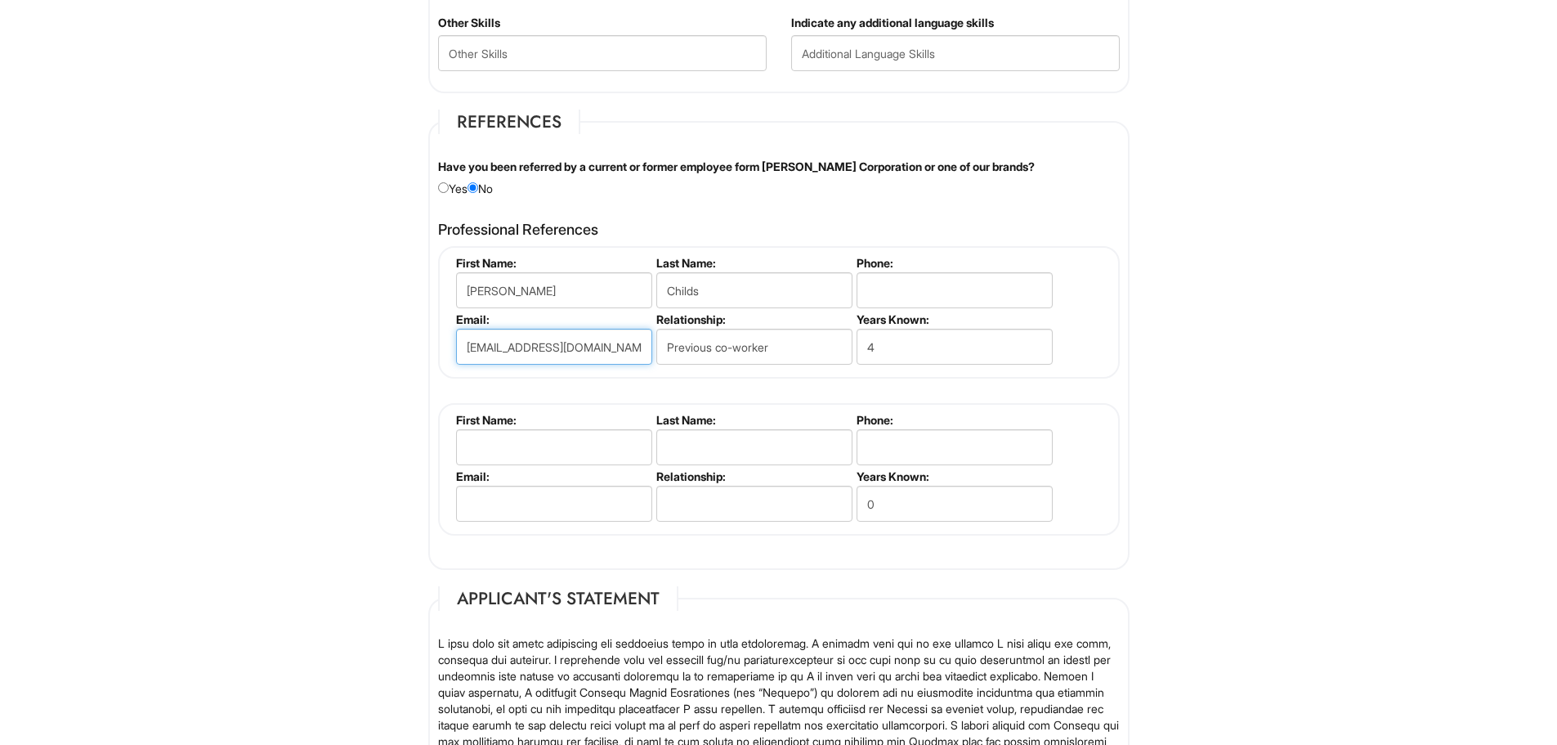
scroll to position [1798, 0]
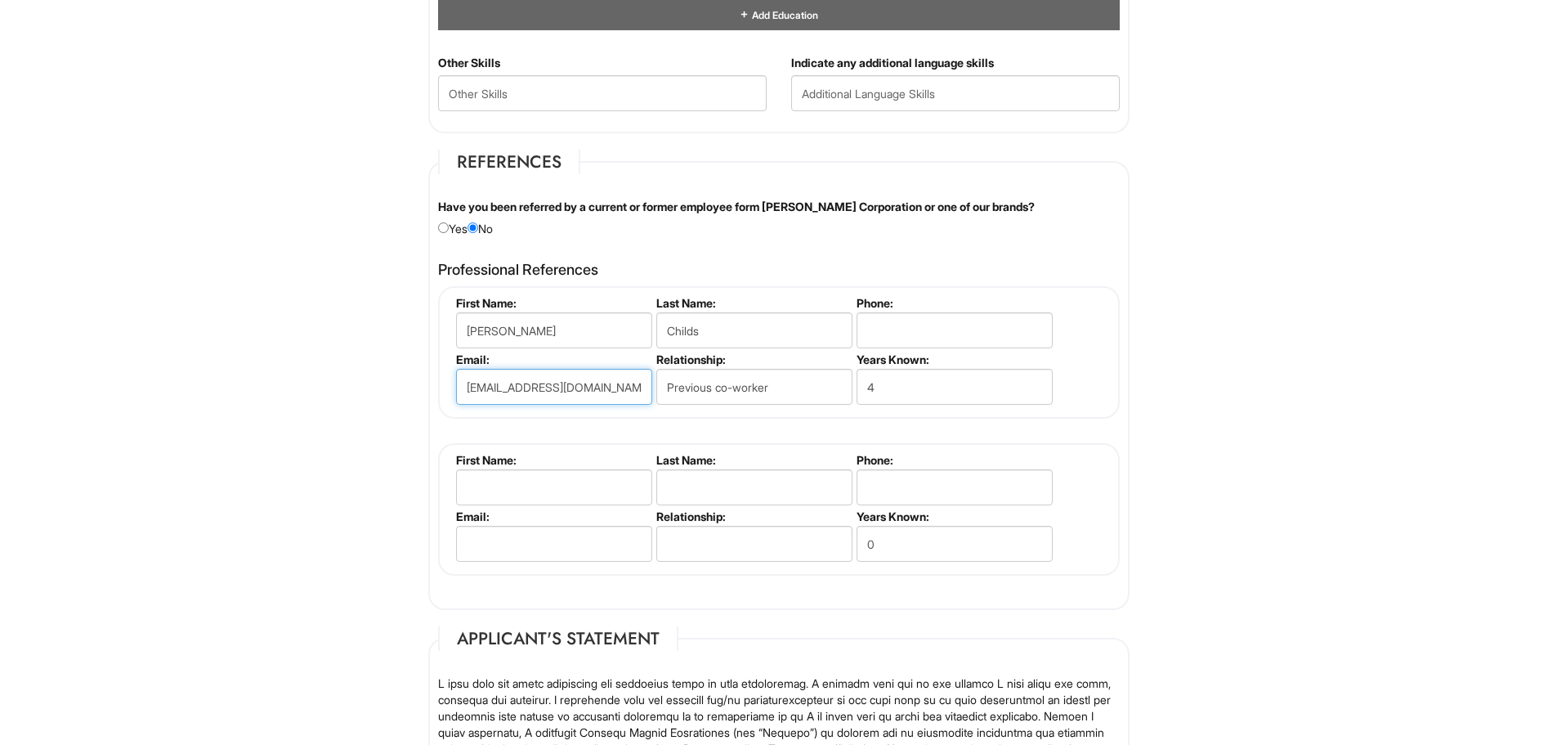
type input "khaleelahchilds@whitecap.com"
click at [550, 488] on input "text" at bounding box center [554, 487] width 196 height 36
type input "Michale"
type input "Miller"
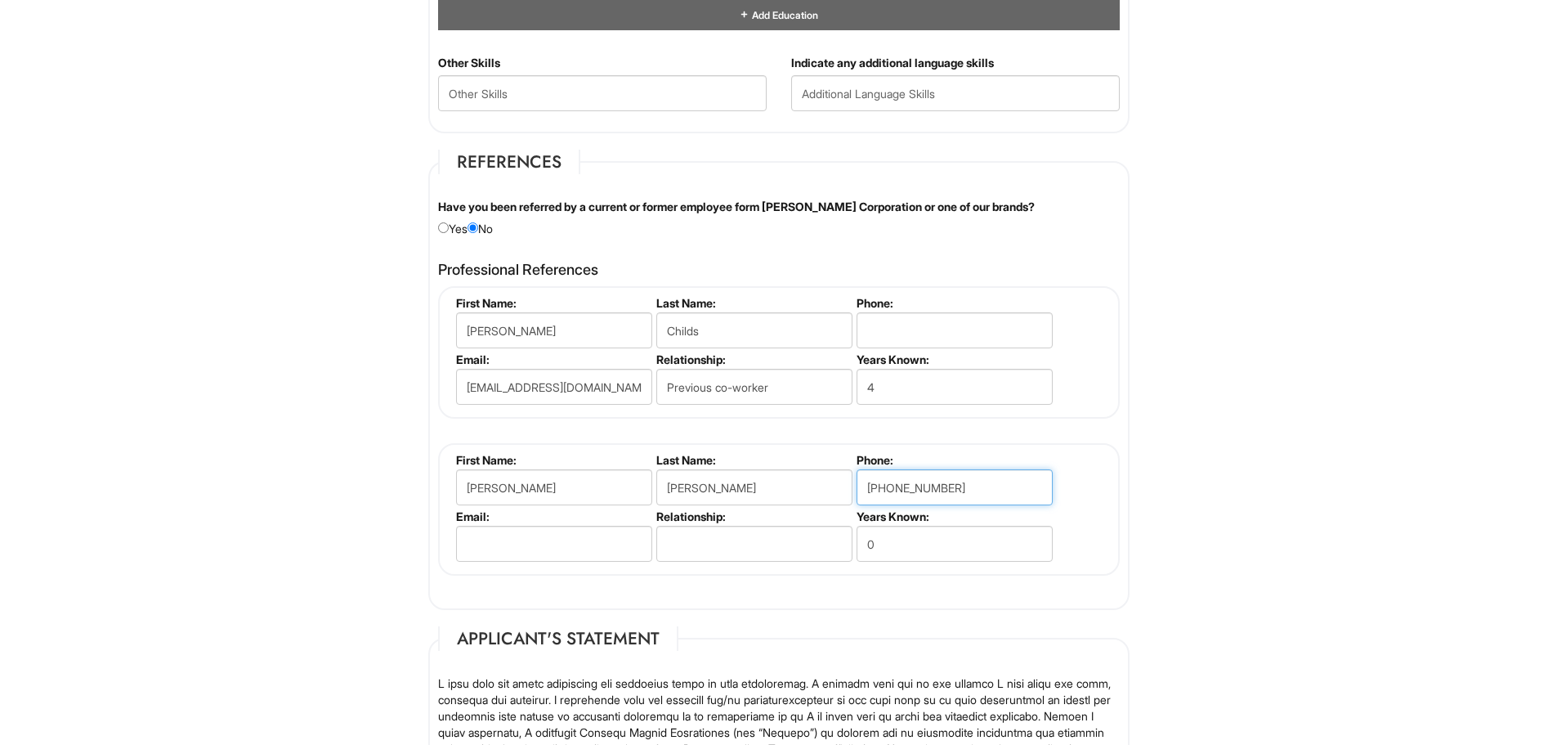
click at [901, 483] on input "678-585-5538" at bounding box center [955, 487] width 196 height 36
type input "678-485-5538"
click at [574, 549] on input "email" at bounding box center [554, 544] width 196 height 36
type input "amichaelmiller@gmail.com"
click at [741, 547] on input "text" at bounding box center [754, 544] width 196 height 36
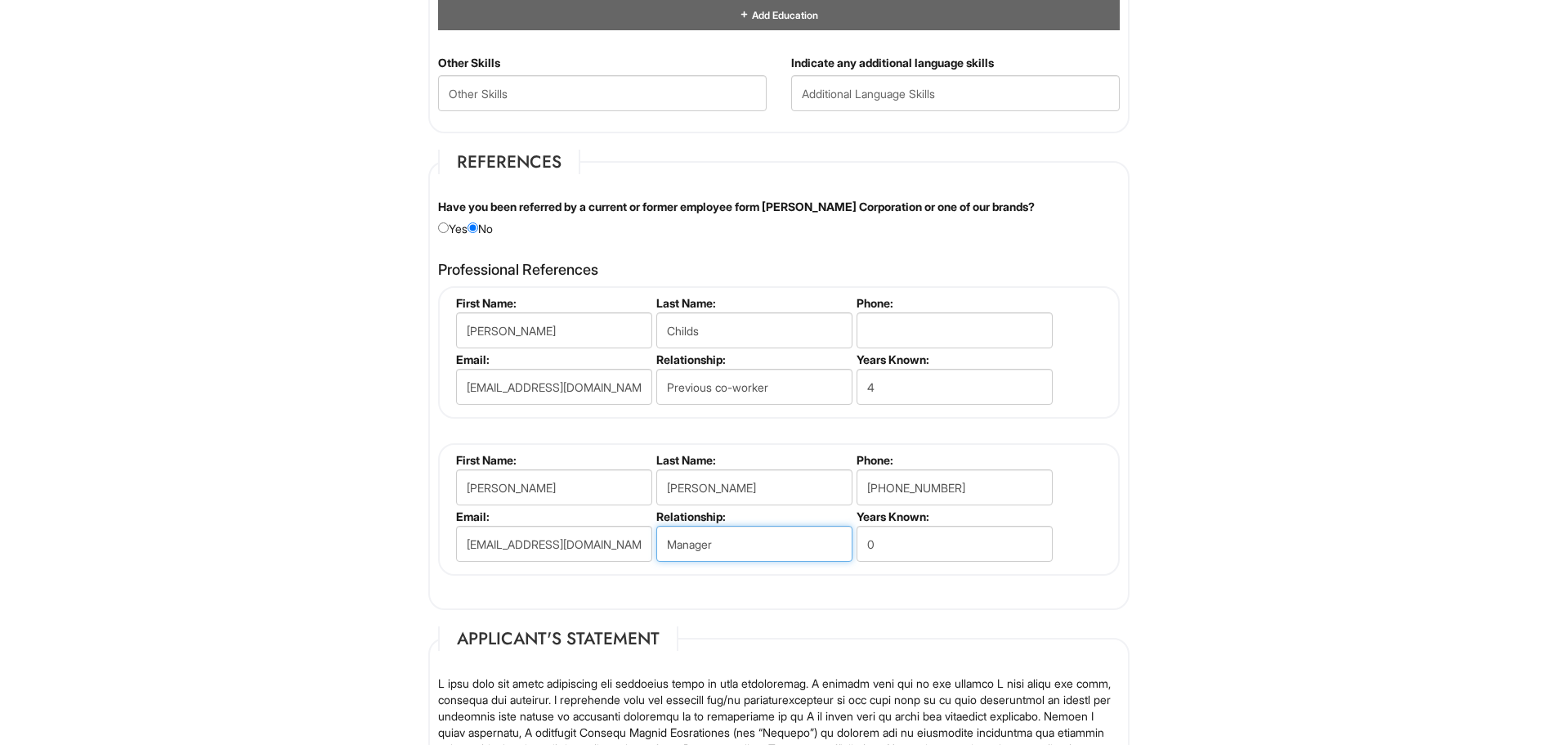
type input "Manager"
drag, startPoint x: 918, startPoint y: 556, endPoint x: 790, endPoint y: 551, distance: 127.6
click at [790, 453] on ul "First Name: Michale Last Name: Miller Phone: 678-485-5538 Email: amichaelmiller…" at bounding box center [781, 453] width 658 height 0
type input "20"
click at [1092, 538] on fieldset "First Name: Michale Last Name: Miller Phone: 678-485-5538 Email: amichaelmiller…" at bounding box center [779, 509] width 682 height 132
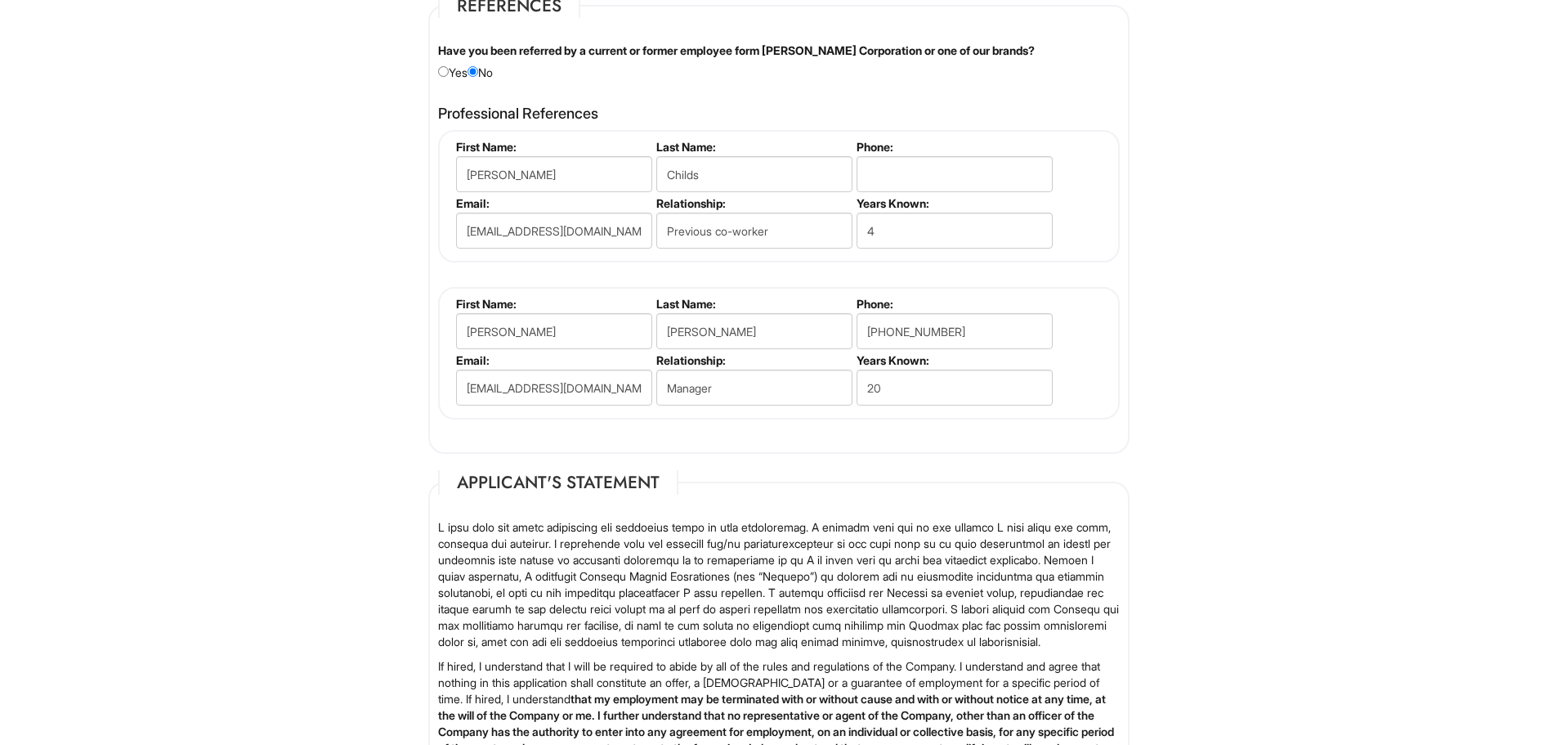
scroll to position [1962, 0]
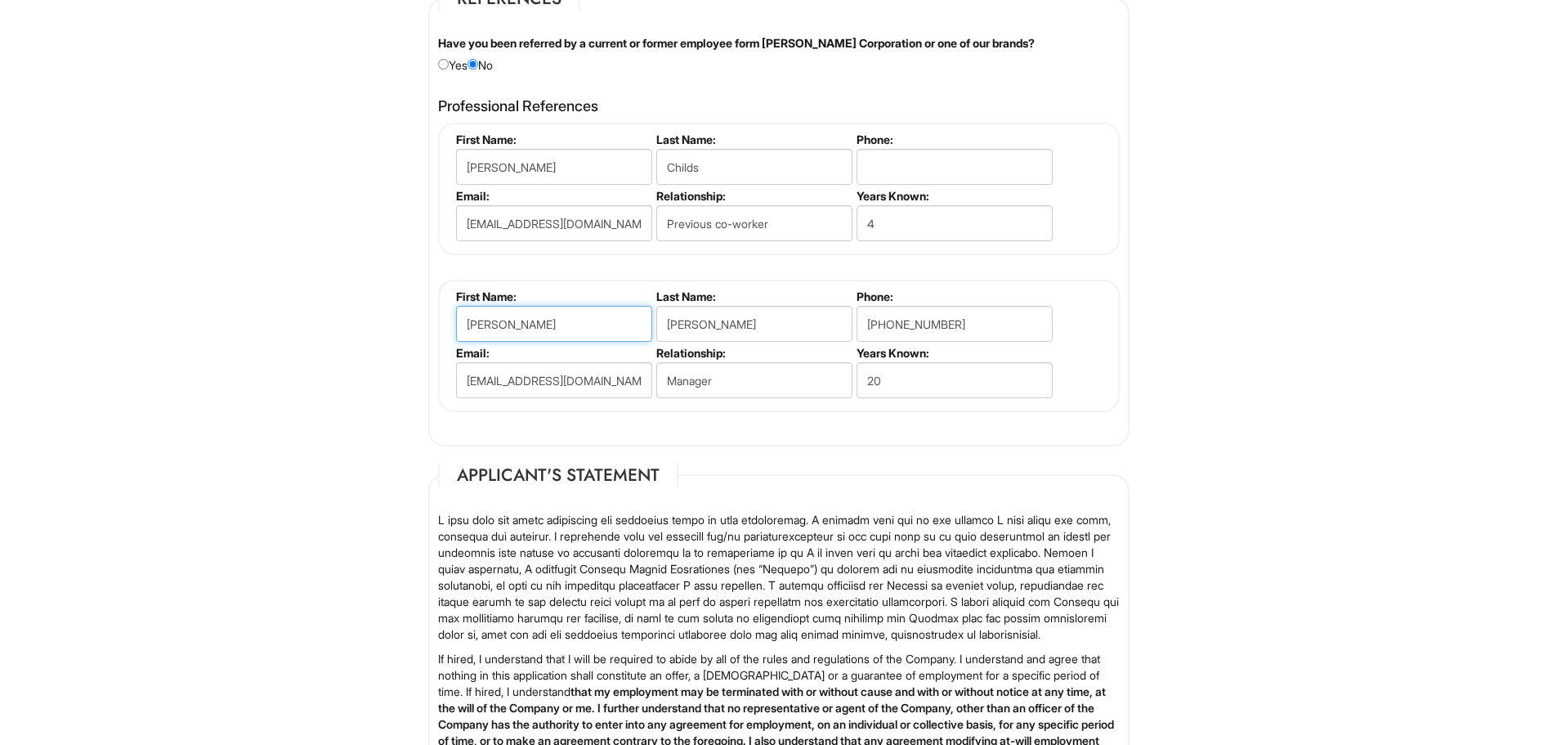
click at [541, 316] on input "Michale" at bounding box center [554, 324] width 196 height 36
type input "Michael"
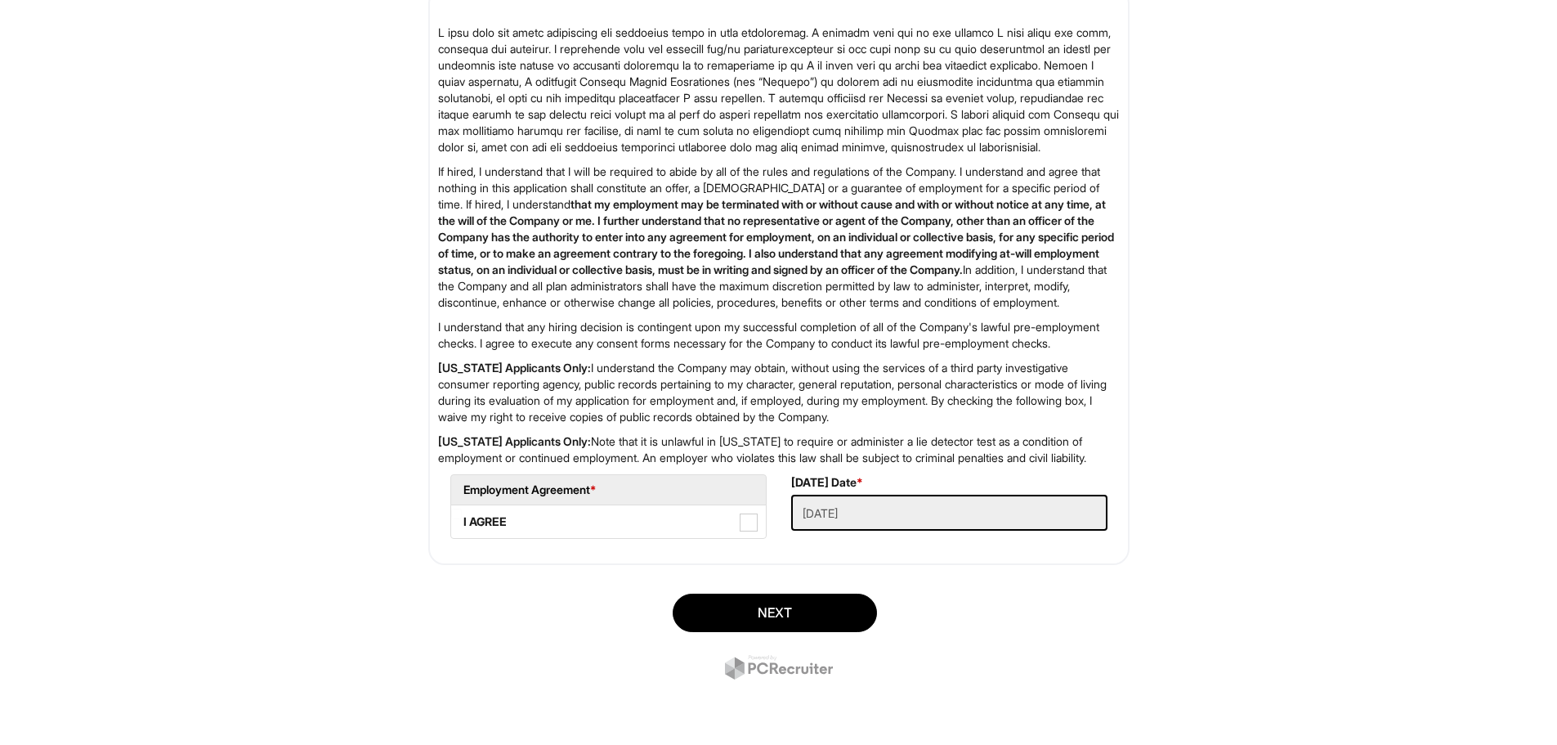
scroll to position [2514, 0]
click at [749, 520] on span at bounding box center [749, 522] width 18 height 18
click at [462, 519] on AGREE "I AGREE" at bounding box center [456, 513] width 11 height 11
checkbox AGREE "true"
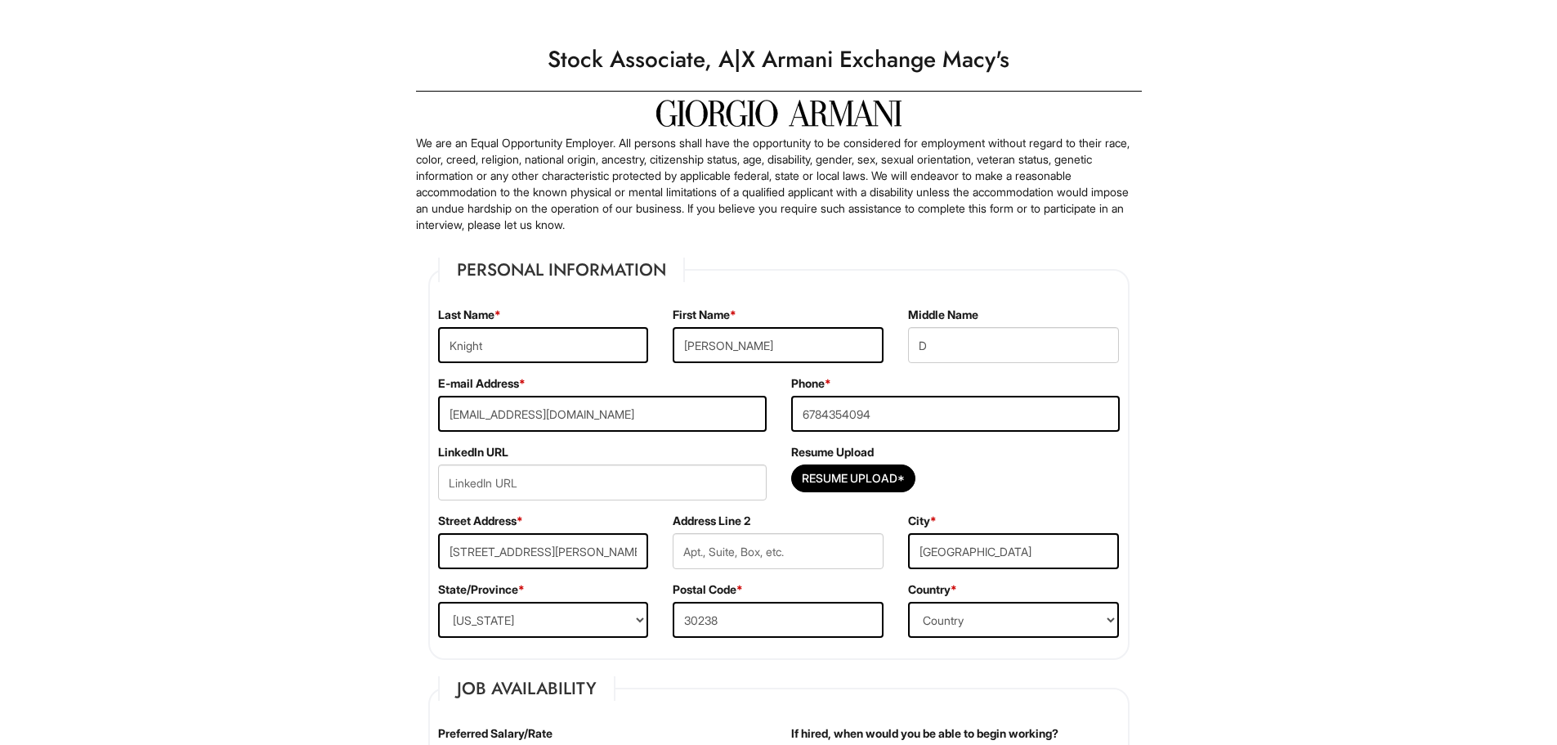
scroll to position [0, 0]
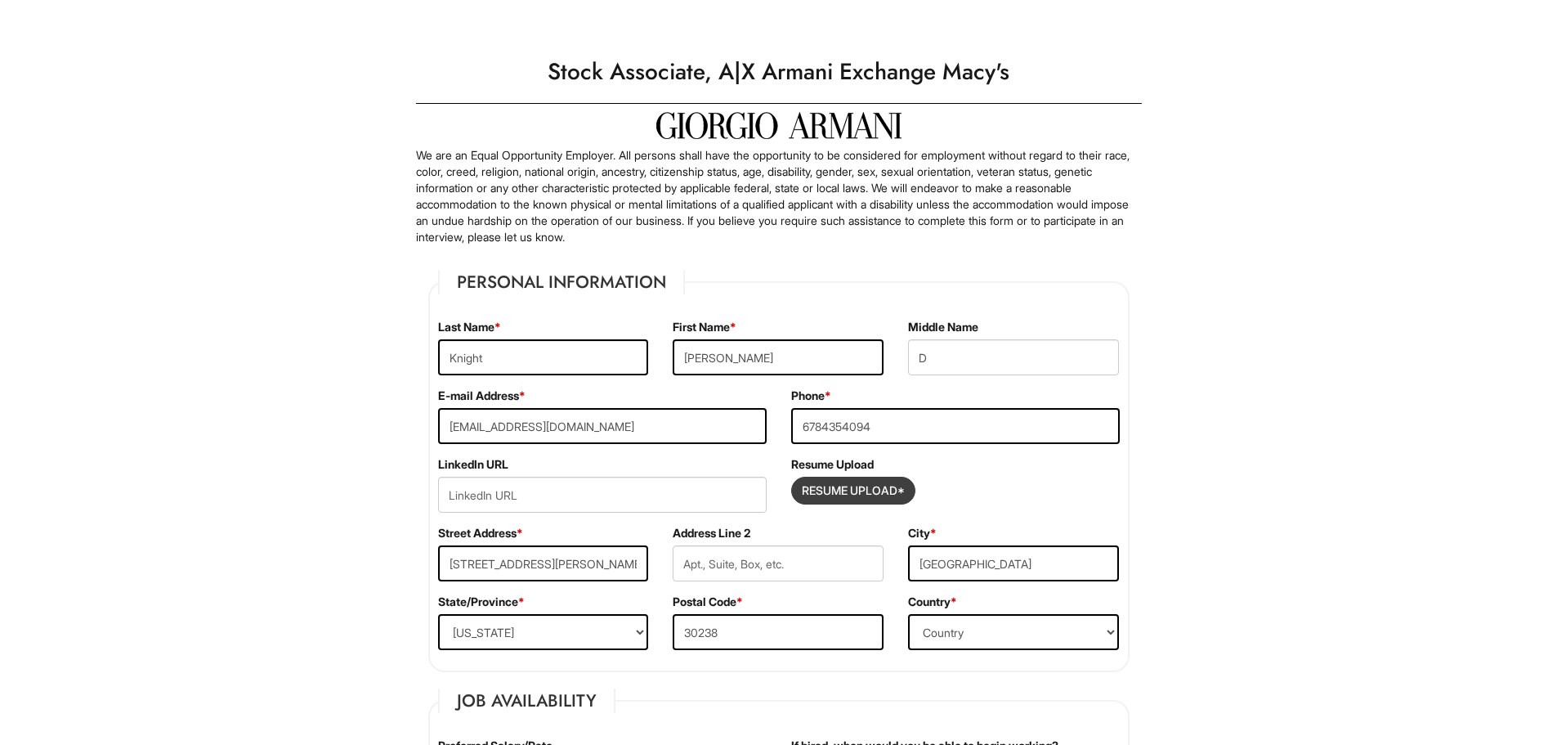
click at [865, 486] on input "Resume Upload*" at bounding box center [853, 490] width 123 height 26
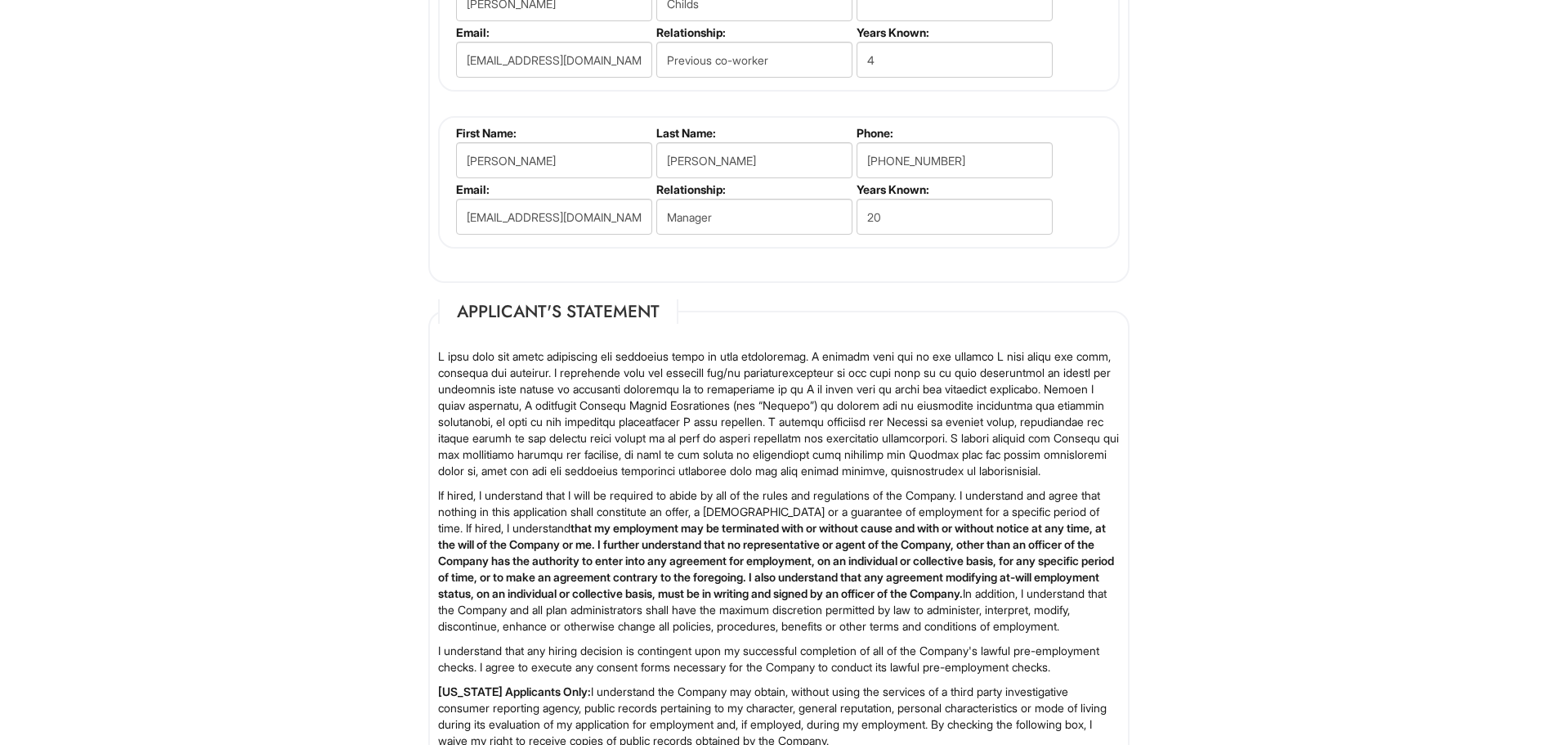
scroll to position [2514, 0]
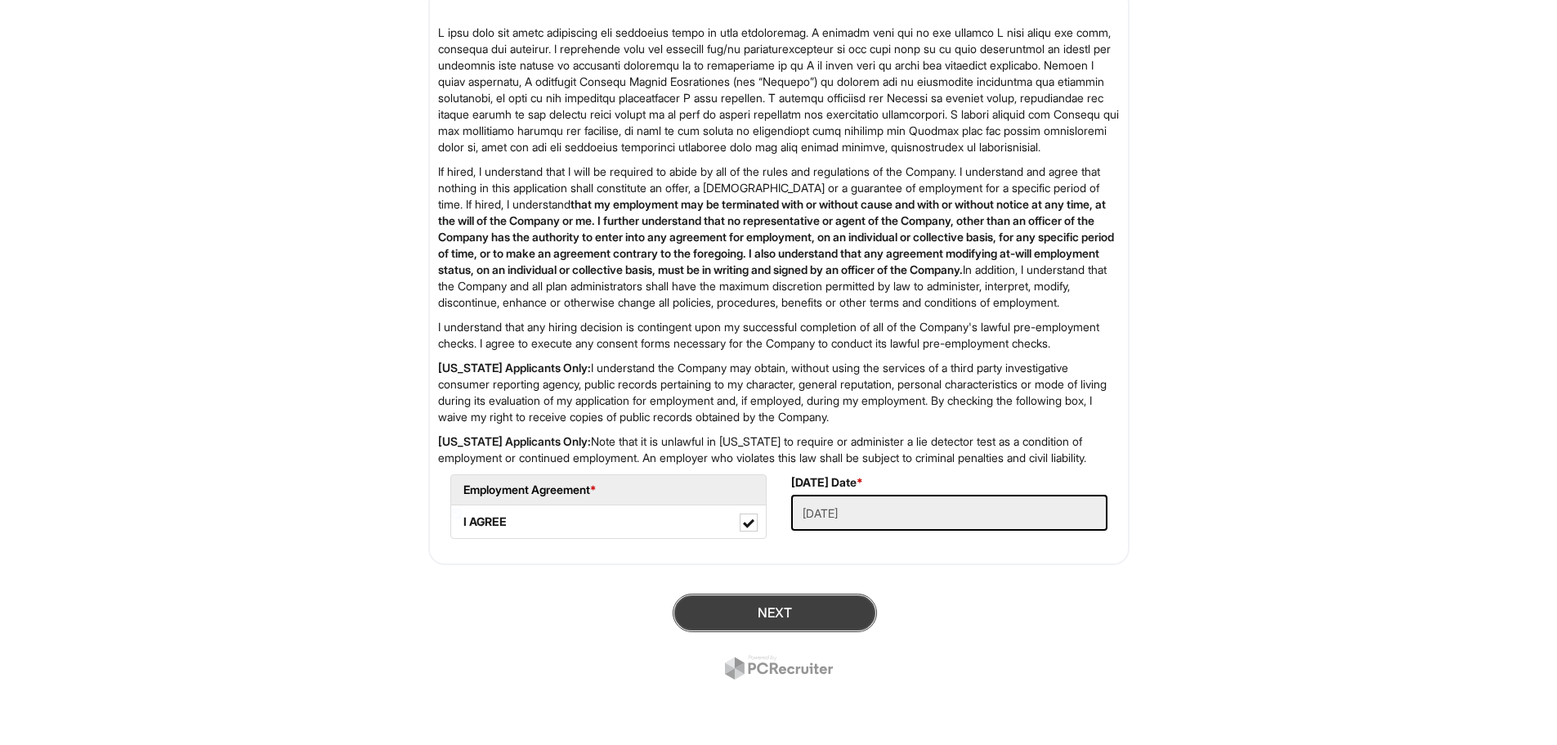
click at [809, 610] on button "Next" at bounding box center [775, 612] width 204 height 38
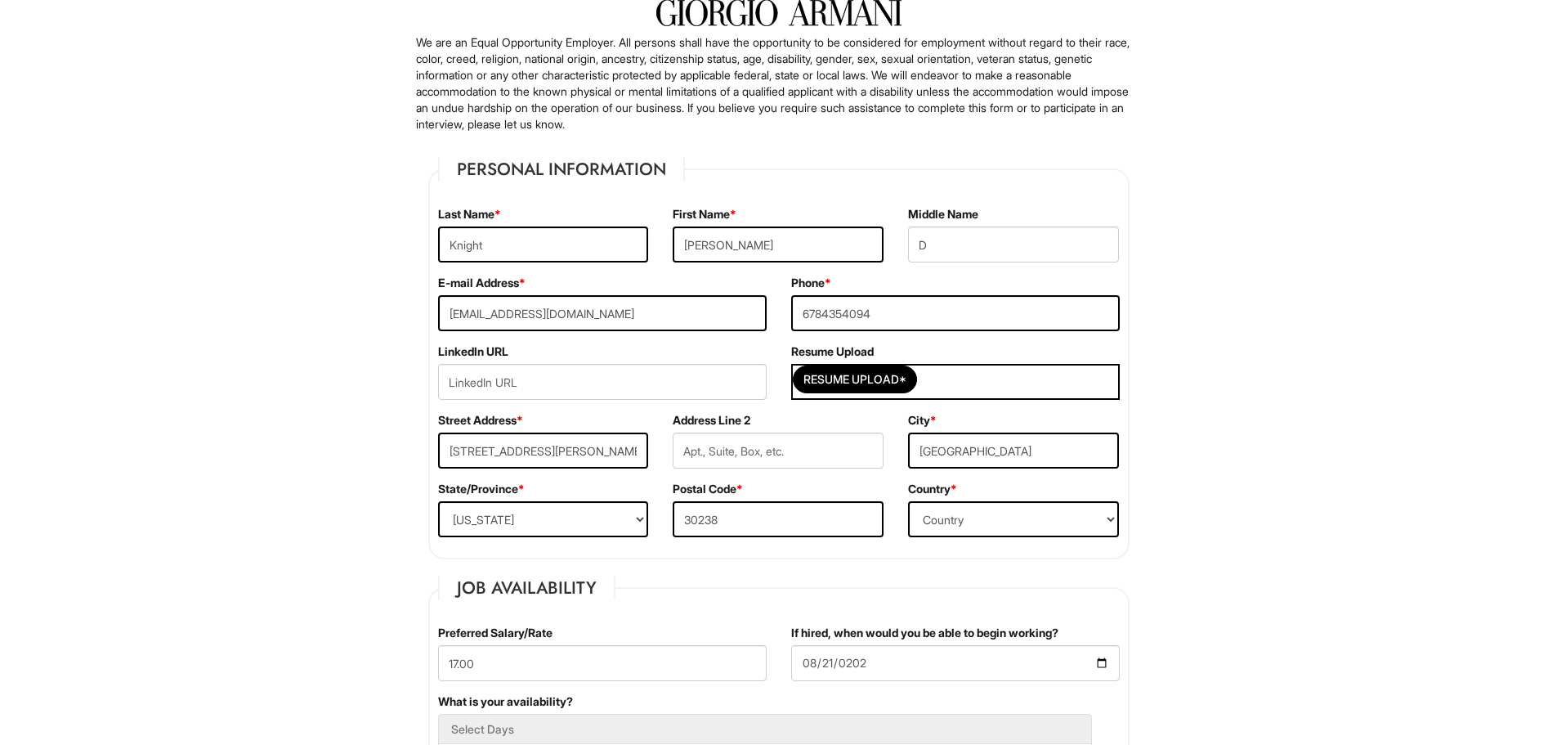
scroll to position [245, 0]
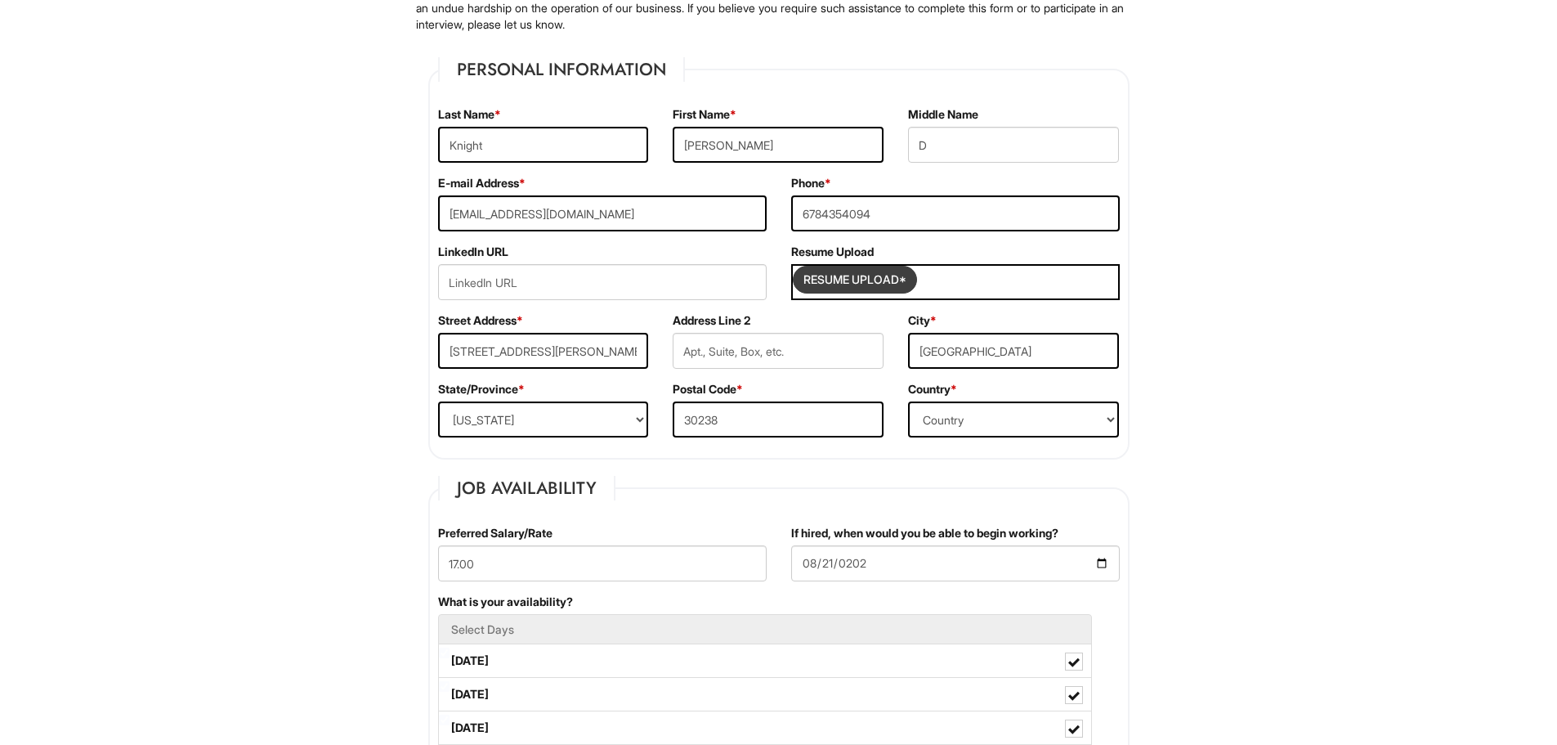
click at [838, 271] on input "Resume Upload*" at bounding box center [855, 279] width 123 height 26
type input "C:\fakepath\KristinKnightResume.docx"
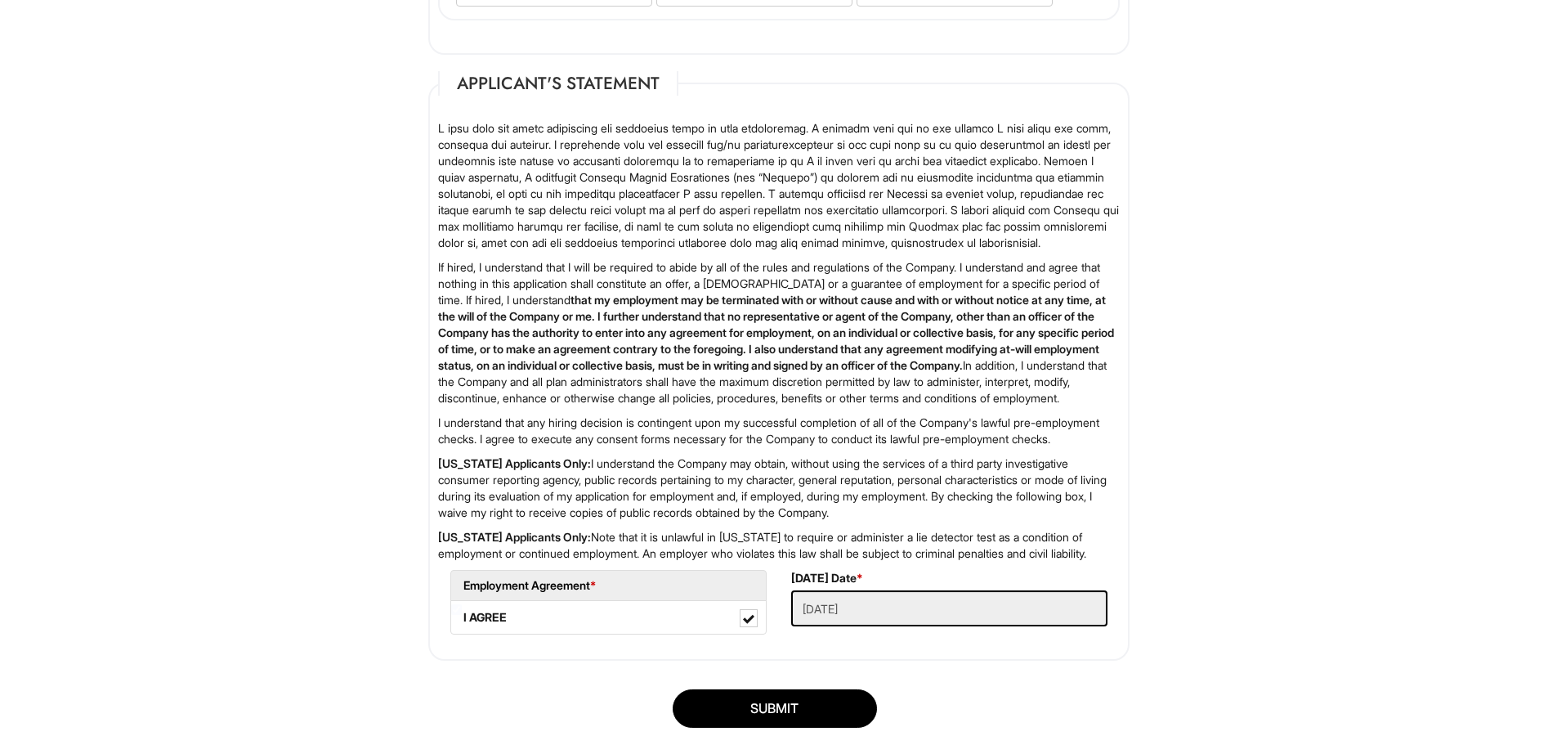
scroll to position [2547, 0]
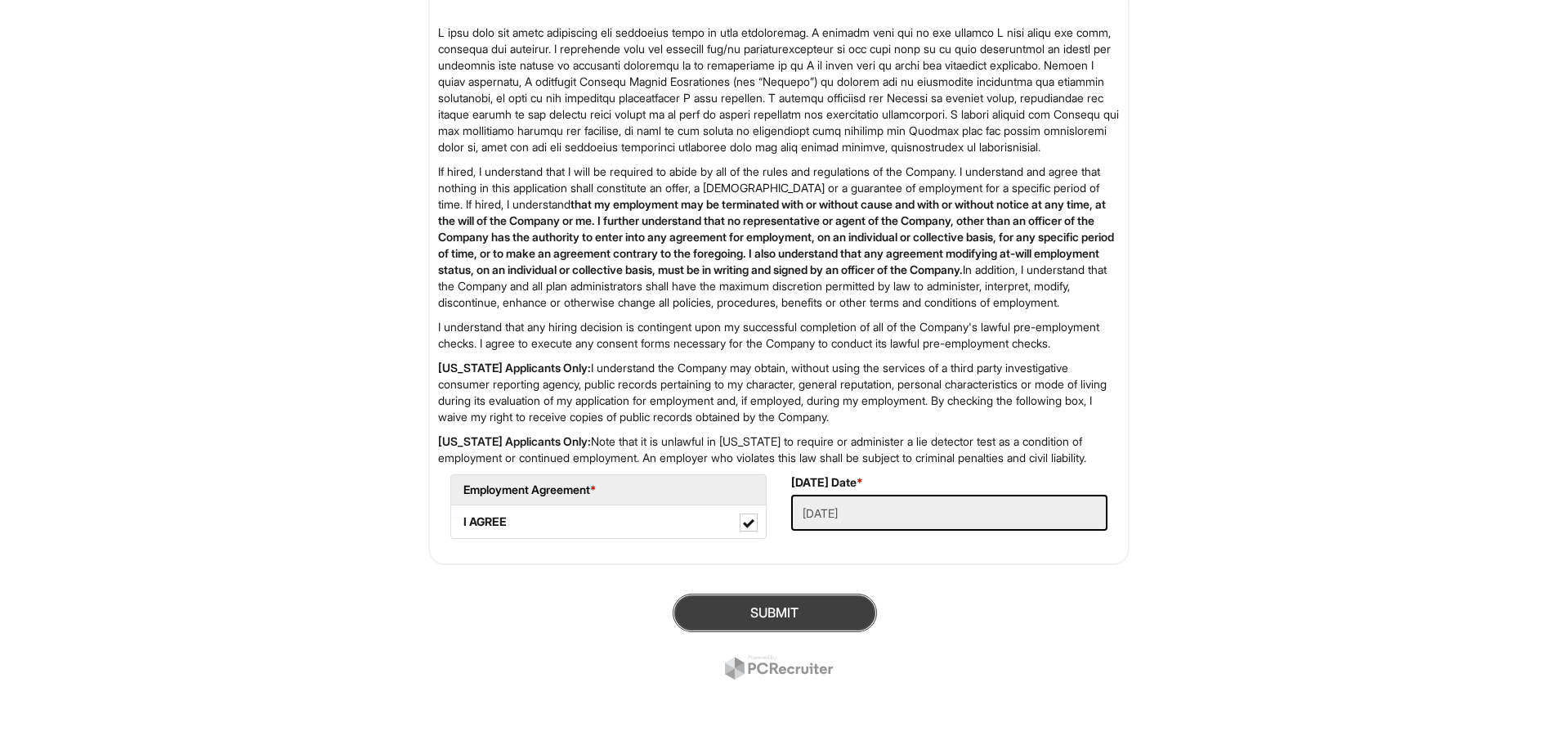
click at [784, 613] on button "SUBMIT" at bounding box center [775, 612] width 204 height 38
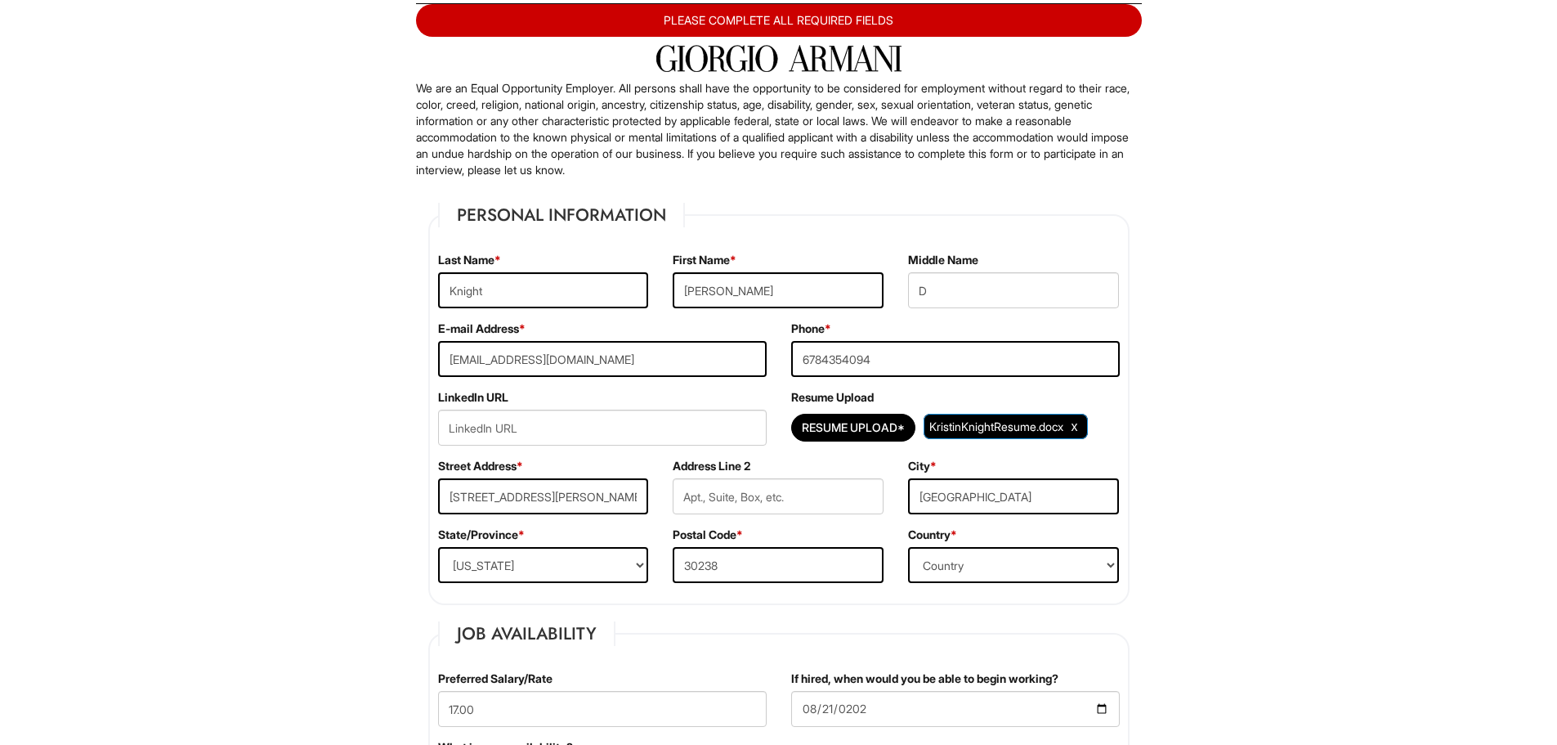
scroll to position [39, 0]
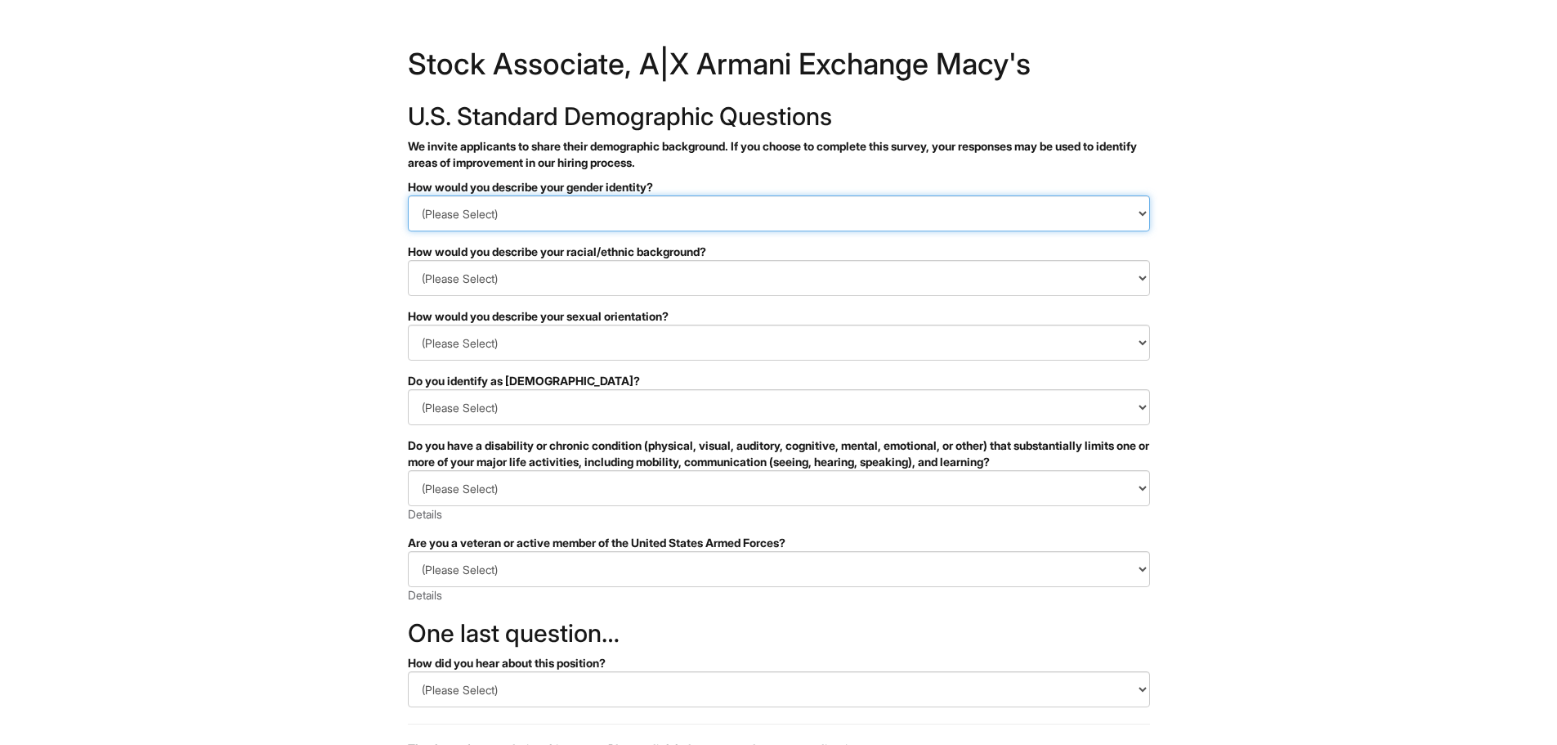
click at [653, 209] on select "(Please Select) Man Woman [DEMOGRAPHIC_DATA] I prefer to self-describe I don't …" at bounding box center [779, 213] width 742 height 36
select select "Woman"
click at [408, 195] on select "(Please Select) Man Woman [DEMOGRAPHIC_DATA] I prefer to self-describe I don't …" at bounding box center [779, 213] width 742 height 36
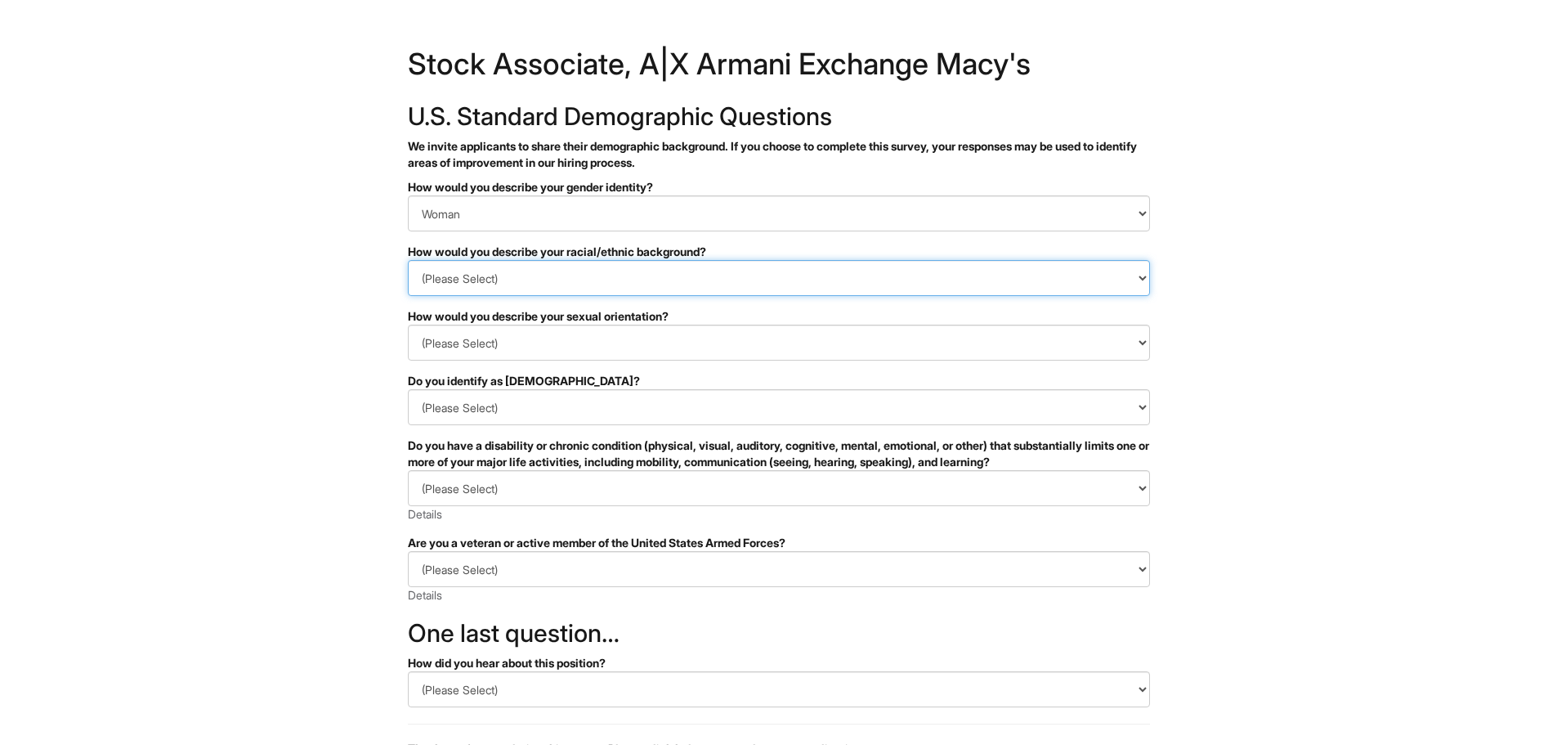
click at [543, 270] on select "(Please Select) [DEMOGRAPHIC_DATA] or of [DEMOGRAPHIC_DATA] descent [DEMOGRAPHI…" at bounding box center [779, 278] width 742 height 36
select select "Black or of [DEMOGRAPHIC_DATA] descent"
click at [408, 260] on select "(Please Select) [DEMOGRAPHIC_DATA] or of [DEMOGRAPHIC_DATA] descent [DEMOGRAPHI…" at bounding box center [779, 278] width 742 height 36
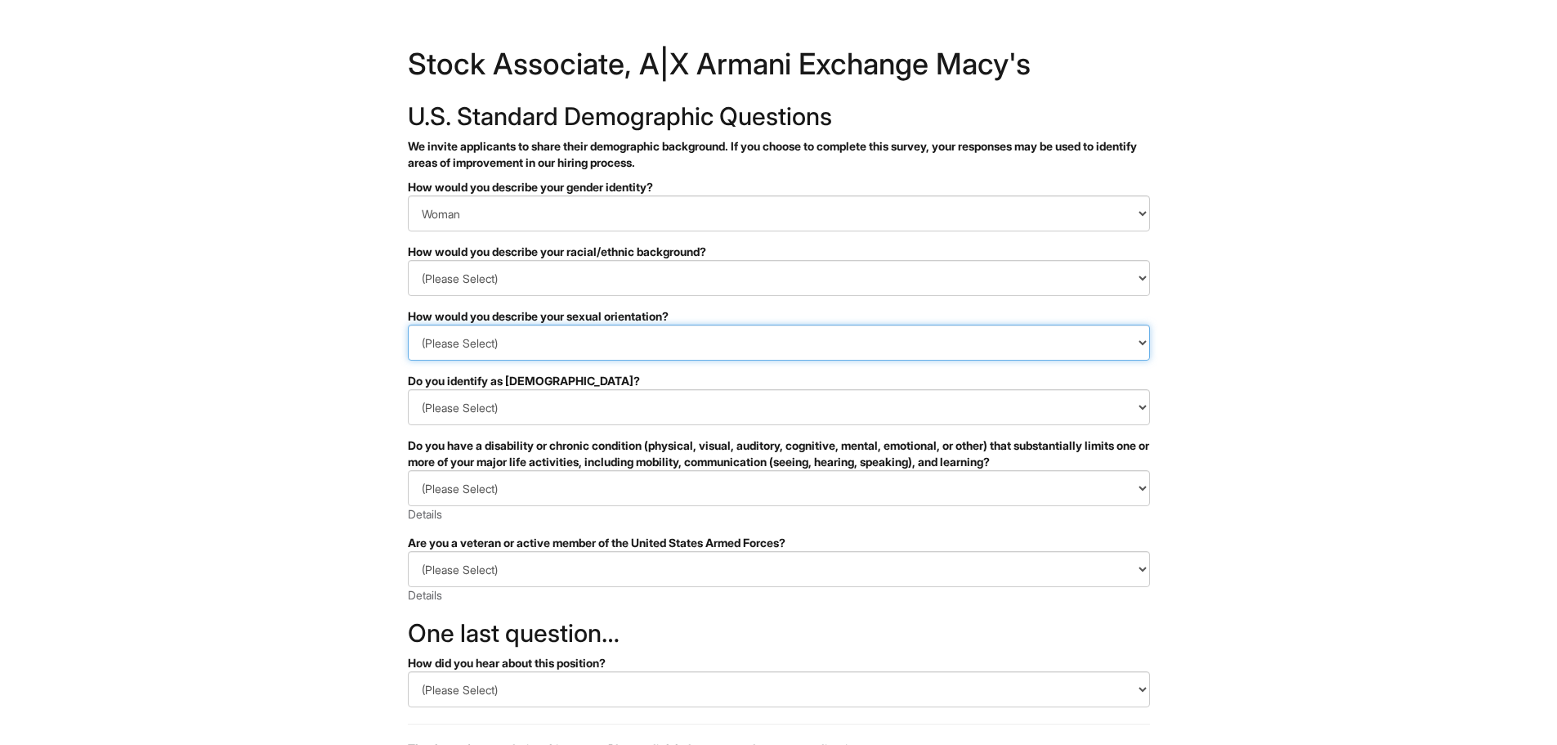
click at [506, 338] on select "(Please Select) [DEMOGRAPHIC_DATA] [DEMOGRAPHIC_DATA] and/or [DEMOGRAPHIC_DATA]…" at bounding box center [779, 343] width 742 height 36
select select "I don't wish to answer"
click at [408, 325] on select "(Please Select) [DEMOGRAPHIC_DATA] [DEMOGRAPHIC_DATA] and/or [DEMOGRAPHIC_DATA]…" at bounding box center [779, 343] width 742 height 36
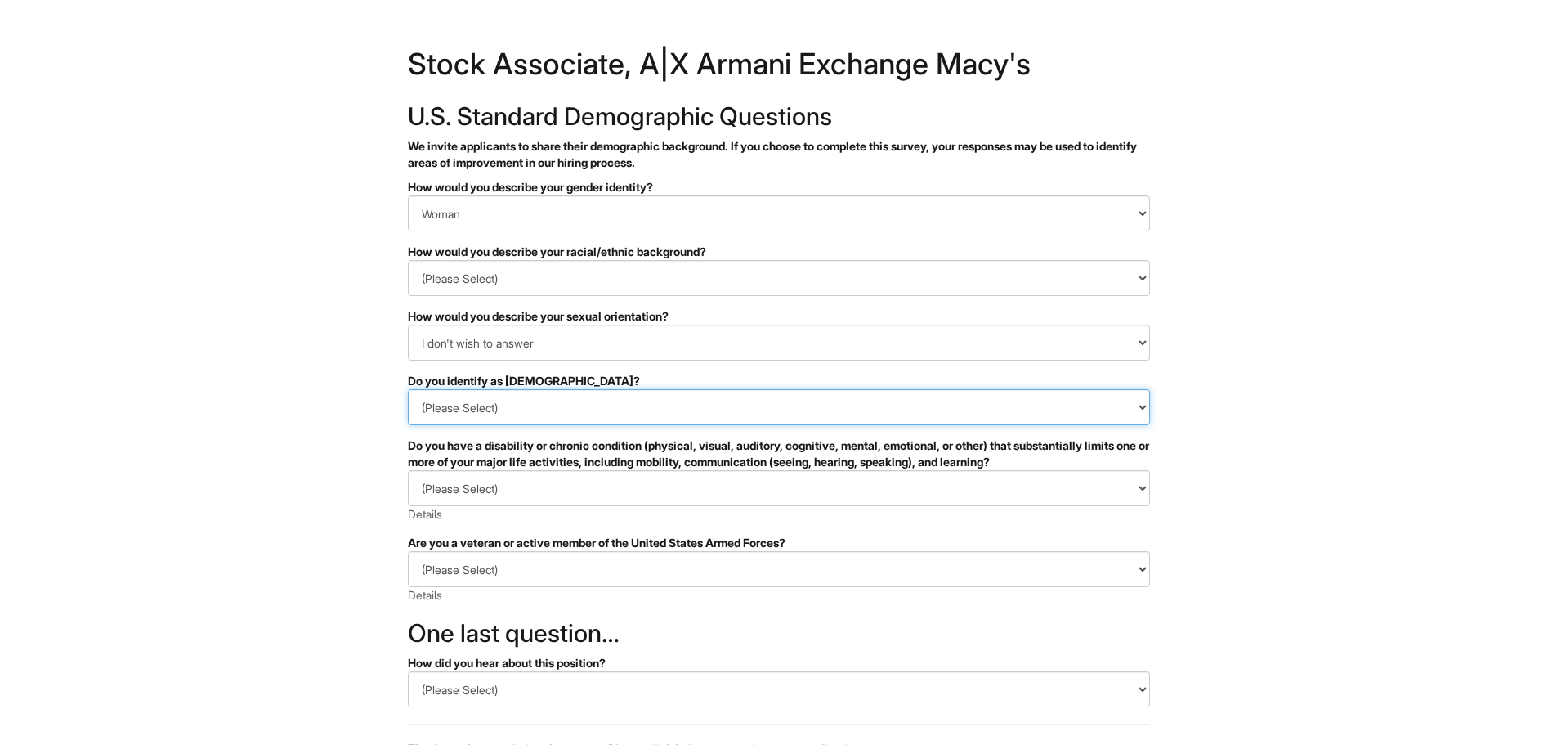
click at [529, 405] on select "(Please Select) Yes No I prefer to self-describe I don't wish to answer" at bounding box center [779, 407] width 742 height 36
select select "I don't wish to answer"
click at [408, 389] on select "(Please Select) Yes No I prefer to self-describe I don't wish to answer" at bounding box center [779, 407] width 742 height 36
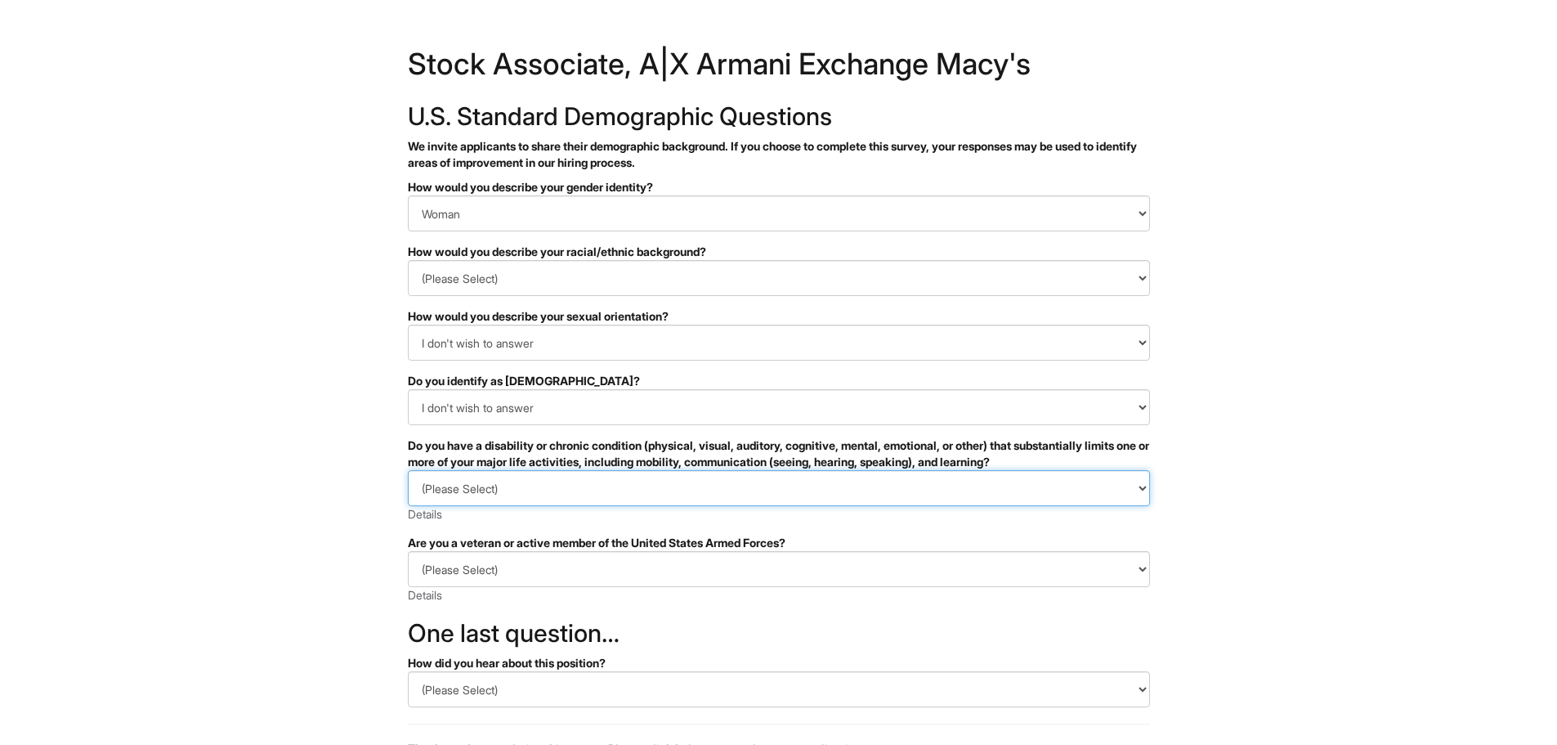
click at [518, 487] on select "(Please Select) YES, I HAVE A DISABILITY (or previously had a disability) NO, I…" at bounding box center [779, 488] width 742 height 36
select select "I DON'T WISH TO ANSWER"
click at [408, 470] on select "(Please Select) YES, I HAVE A DISABILITY (or previously had a disability) NO, I…" at bounding box center [779, 488] width 742 height 36
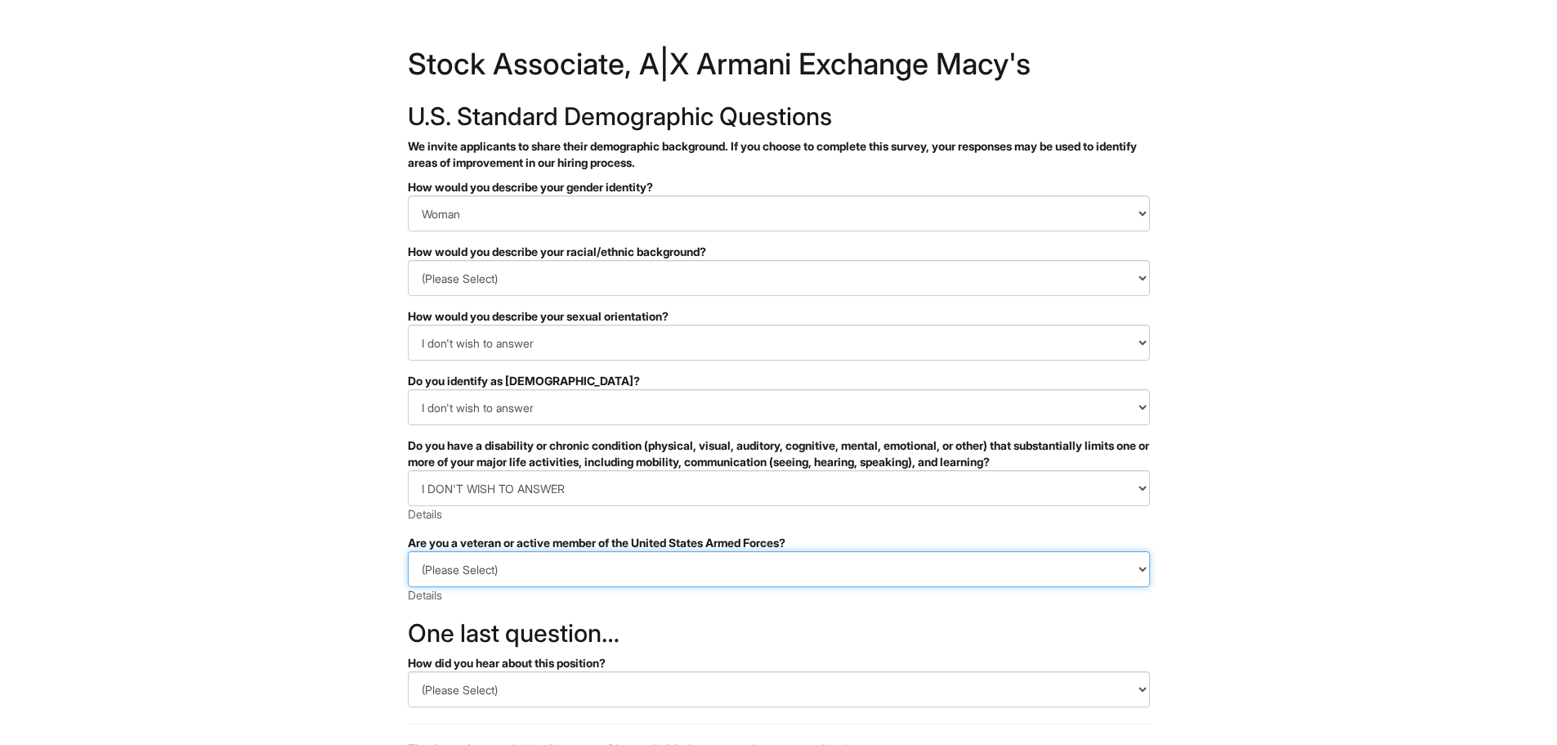
click at [524, 575] on select "(Please Select) I IDENTIFY AS ONE OR MORE OF THE CLASSIFICATIONS OF PROTECTED V…" at bounding box center [779, 569] width 742 height 36
select select "I AM NOT A PROTECTED VETERAN"
click at [408, 551] on select "(Please Select) I IDENTIFY AS ONE OR MORE OF THE CLASSIFICATIONS OF PROTECTED V…" at bounding box center [779, 569] width 742 height 36
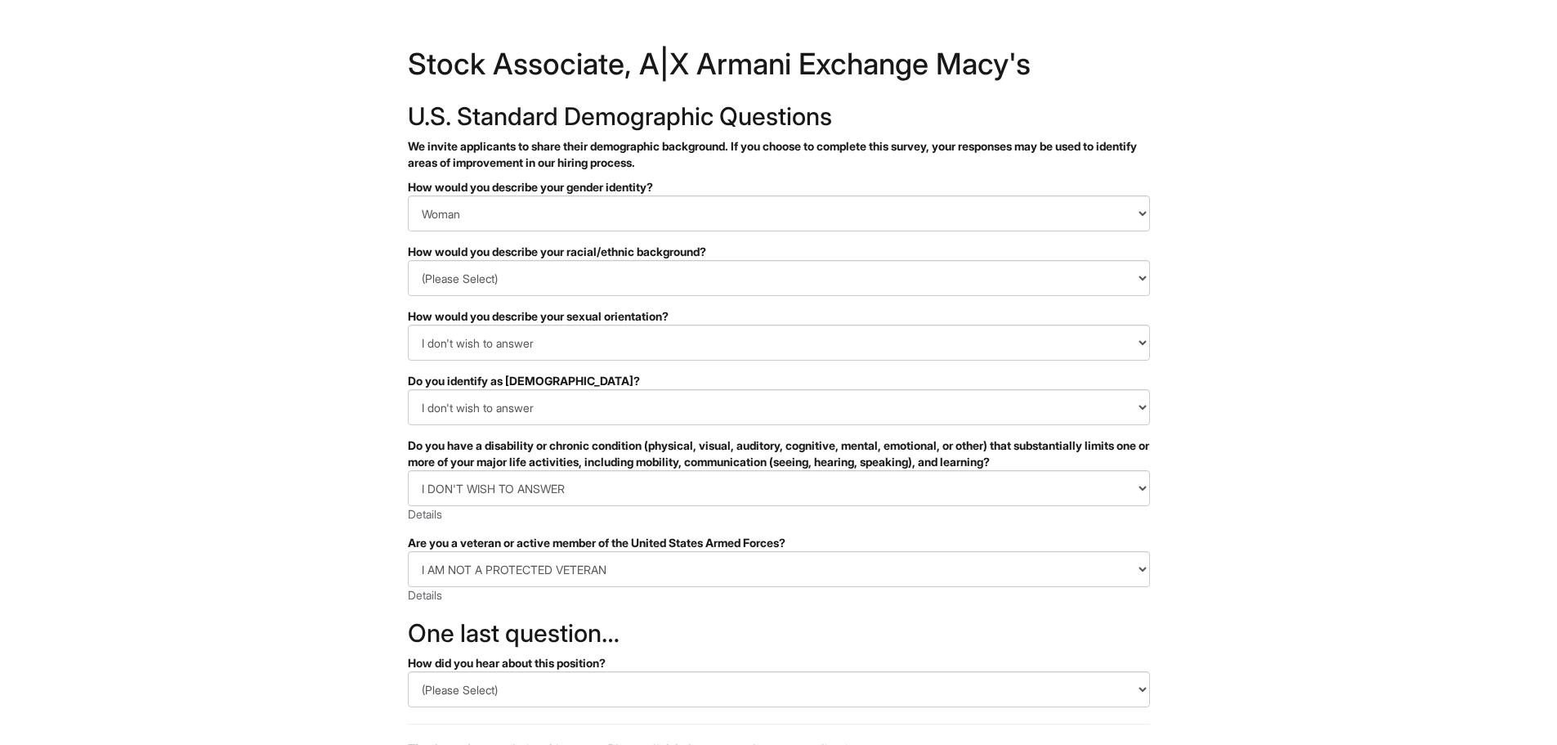
click at [700, 625] on h2 "One last question…" at bounding box center [779, 633] width 742 height 27
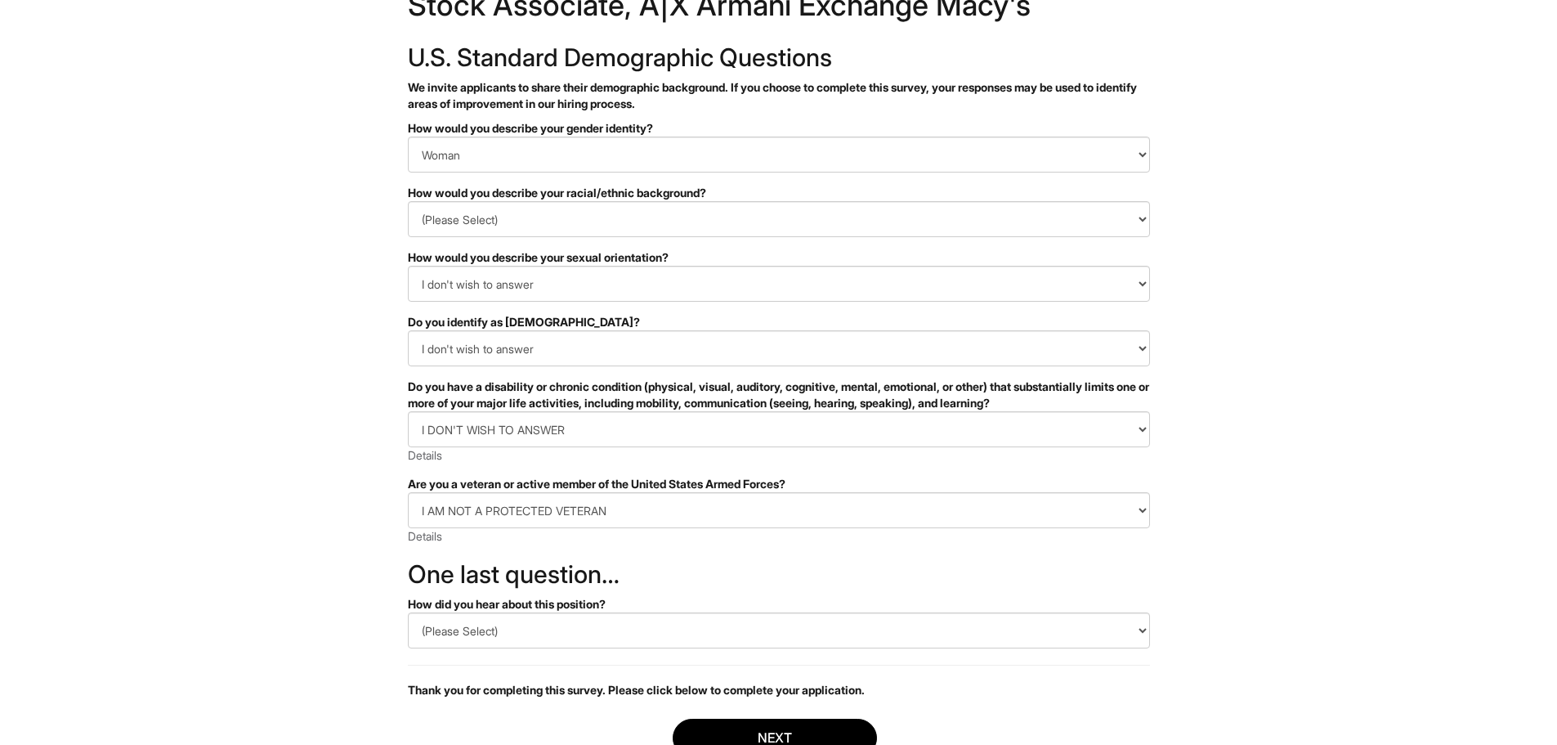
scroll to position [176, 0]
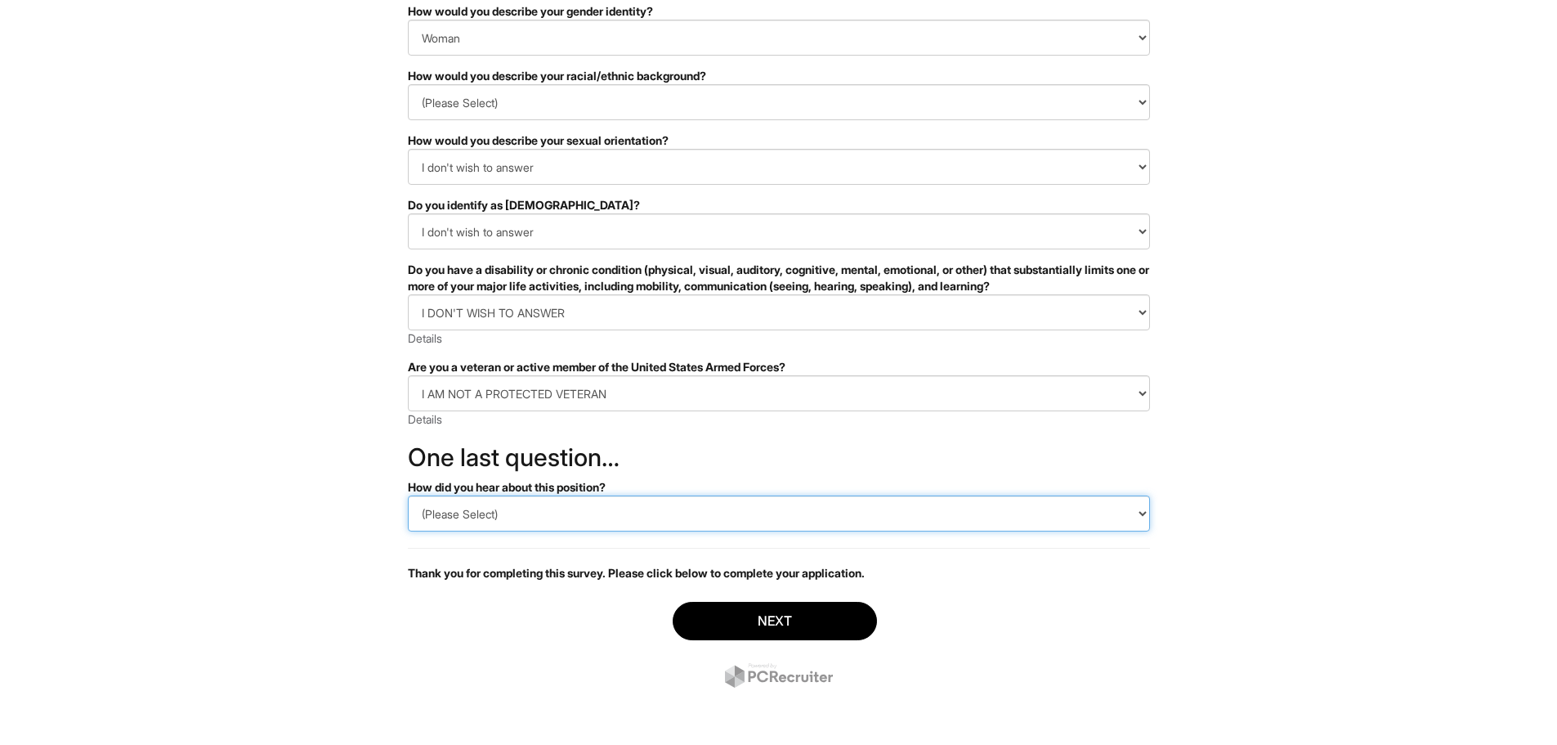
click at [556, 508] on select "(Please Select) CareerBuilder Indeed LinkedIn Monster Referral Other" at bounding box center [779, 513] width 742 height 36
select select "LinkedIn"
click at [408, 495] on select "(Please Select) CareerBuilder Indeed LinkedIn Monster Referral Other" at bounding box center [779, 513] width 742 height 36
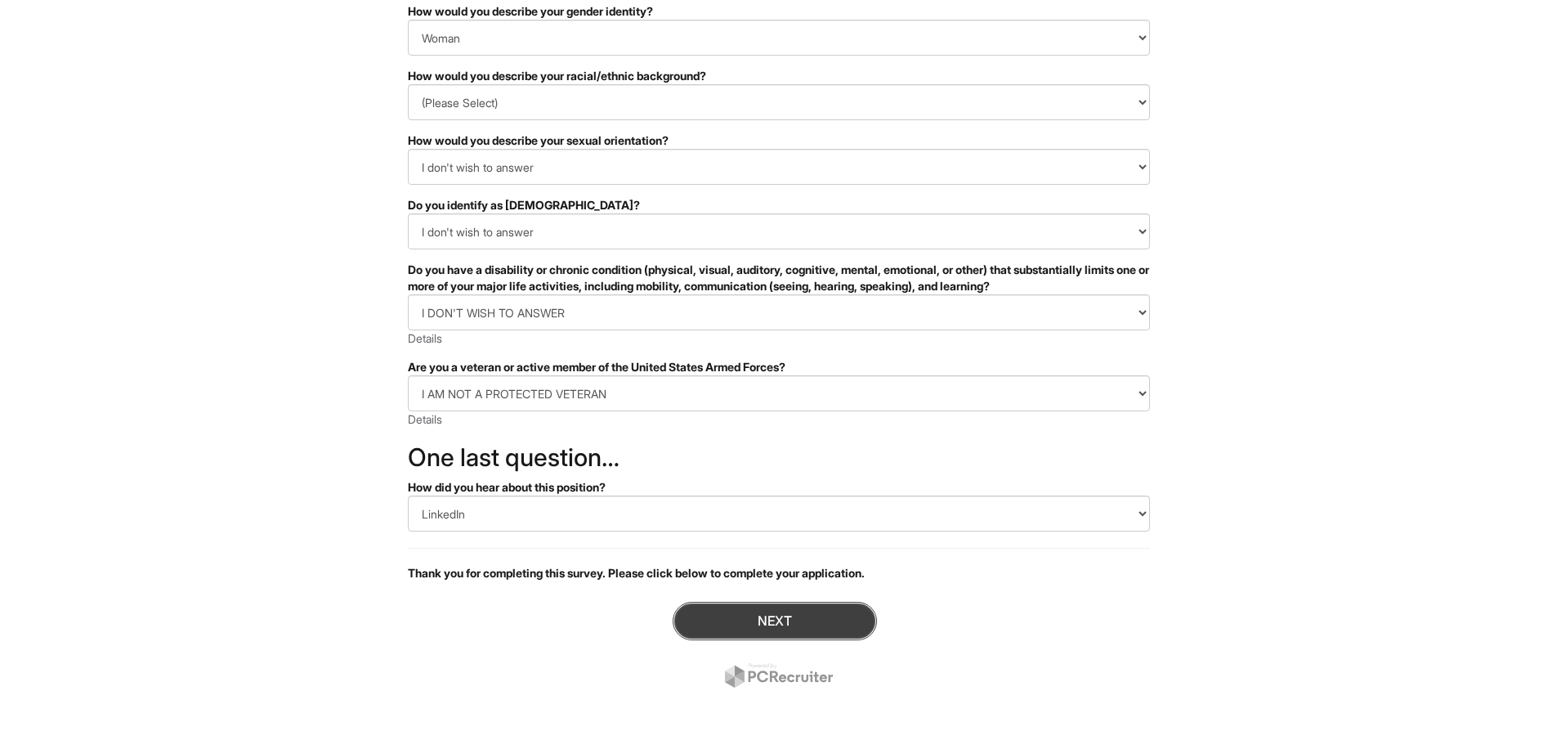
click at [790, 616] on button "Next" at bounding box center [775, 621] width 204 height 38
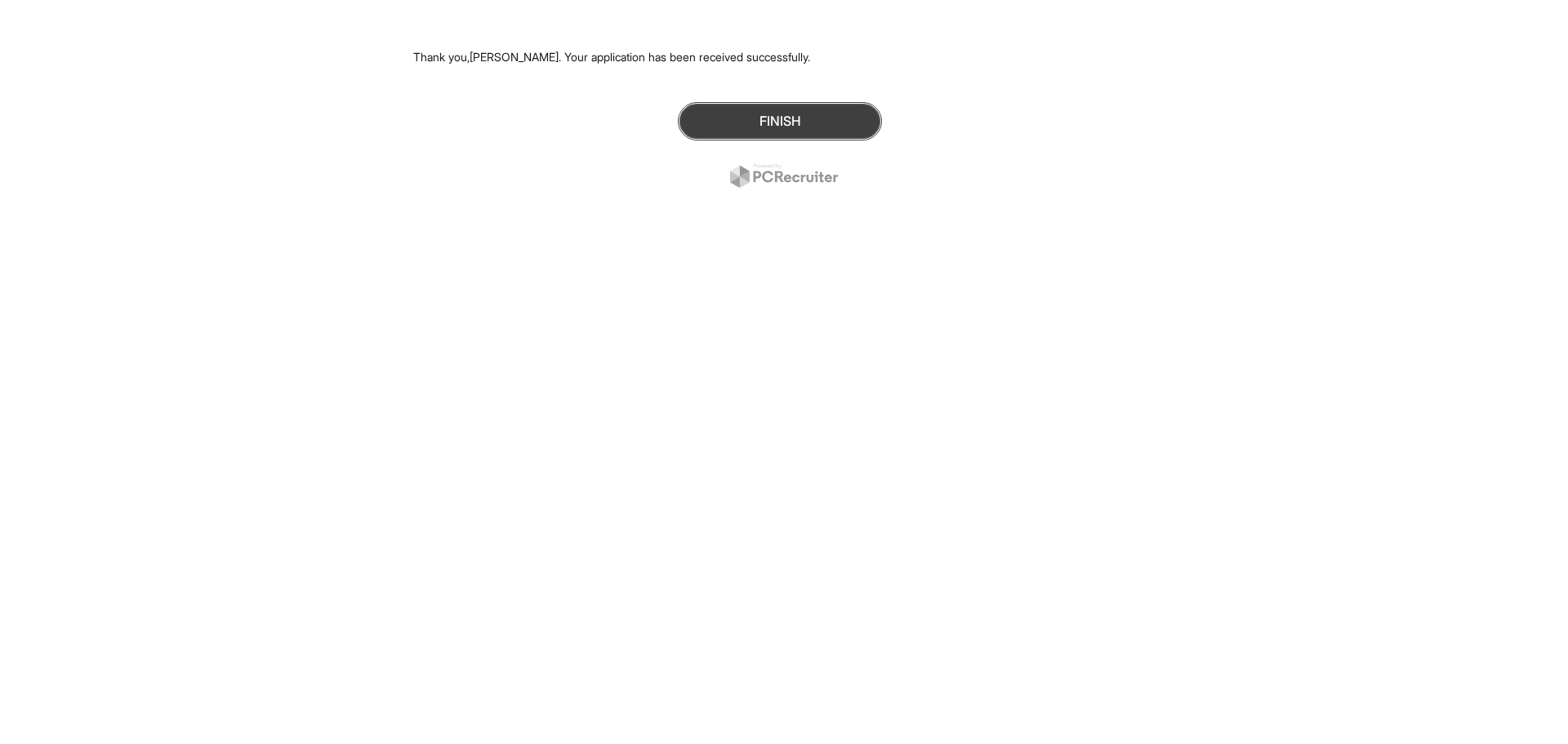
click at [800, 131] on button "Finish" at bounding box center [779, 121] width 204 height 38
